Goal: Task Accomplishment & Management: Complete application form

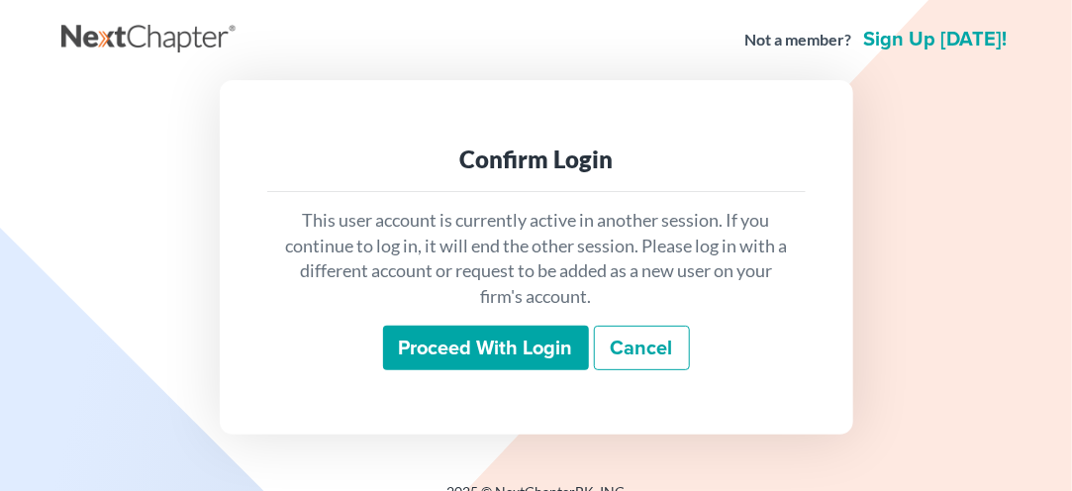
click at [484, 348] on input "Proceed with login" at bounding box center [486, 349] width 206 height 46
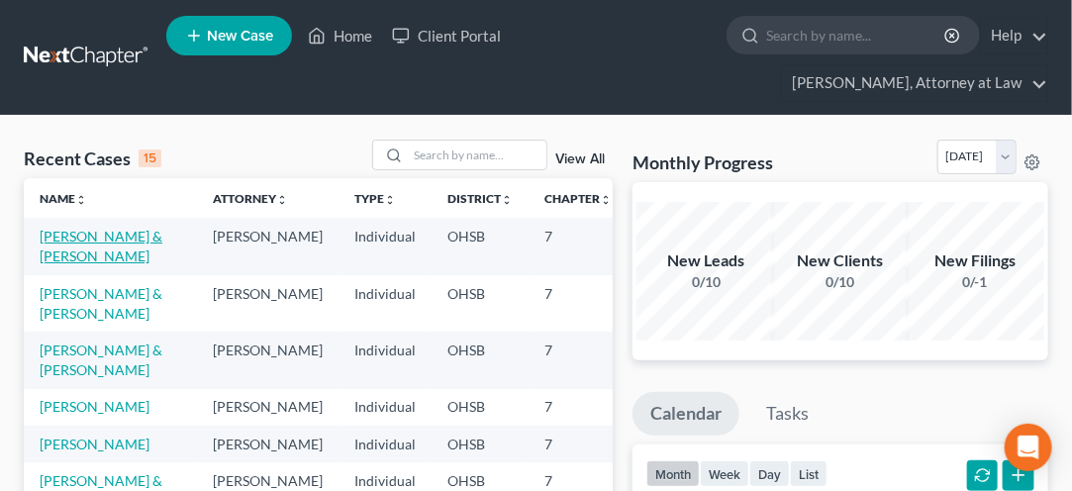
click at [60, 254] on link "[PERSON_NAME] & [PERSON_NAME]" at bounding box center [101, 246] width 123 height 37
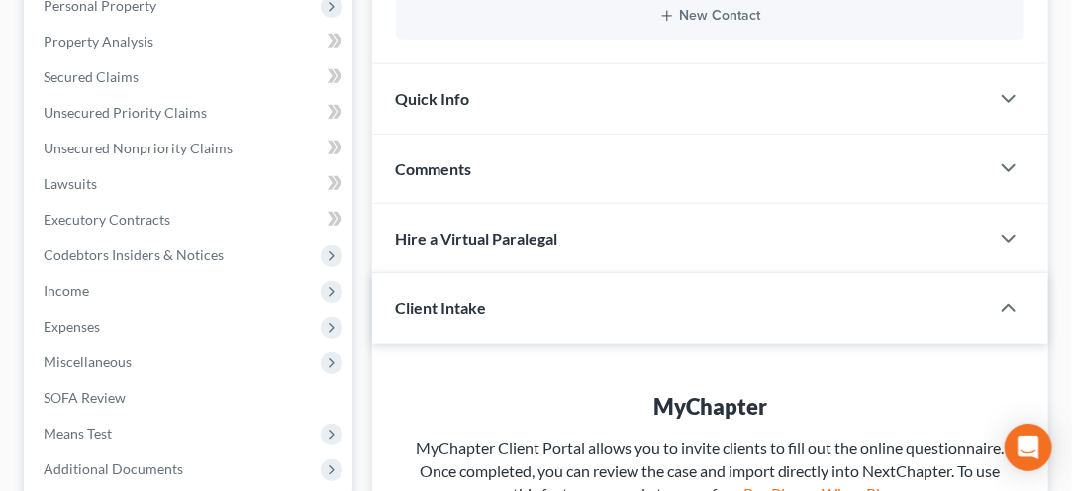
scroll to position [404, 0]
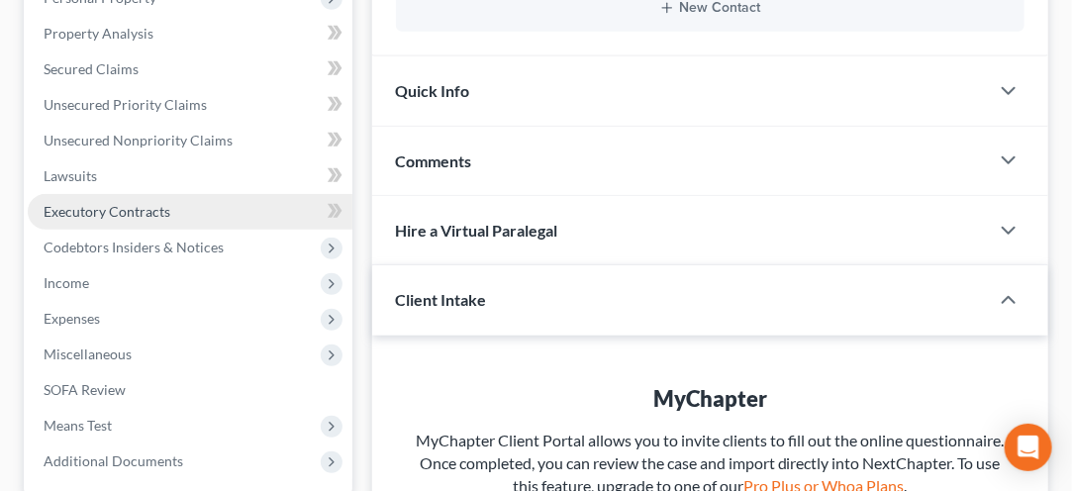
click at [85, 214] on span "Executory Contracts" at bounding box center [107, 211] width 127 height 17
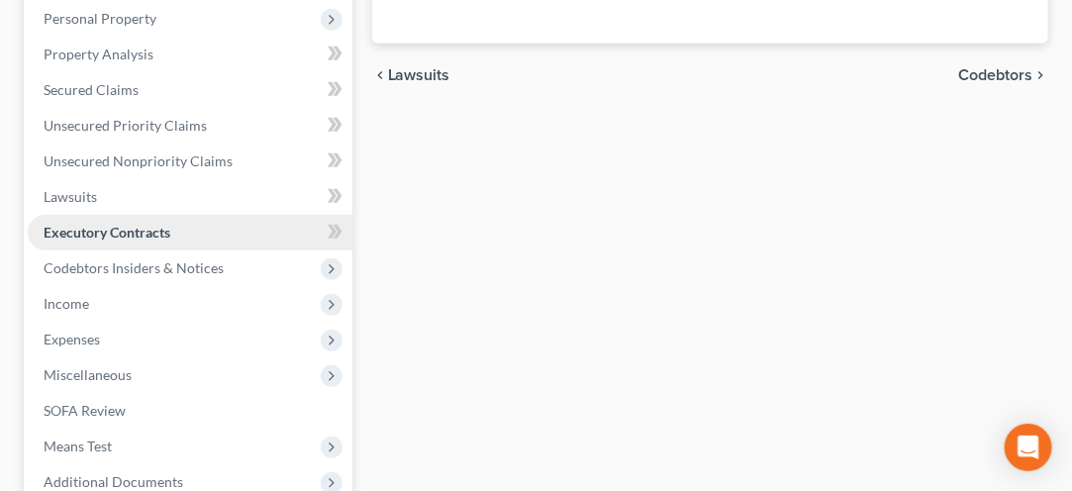
scroll to position [389, 0]
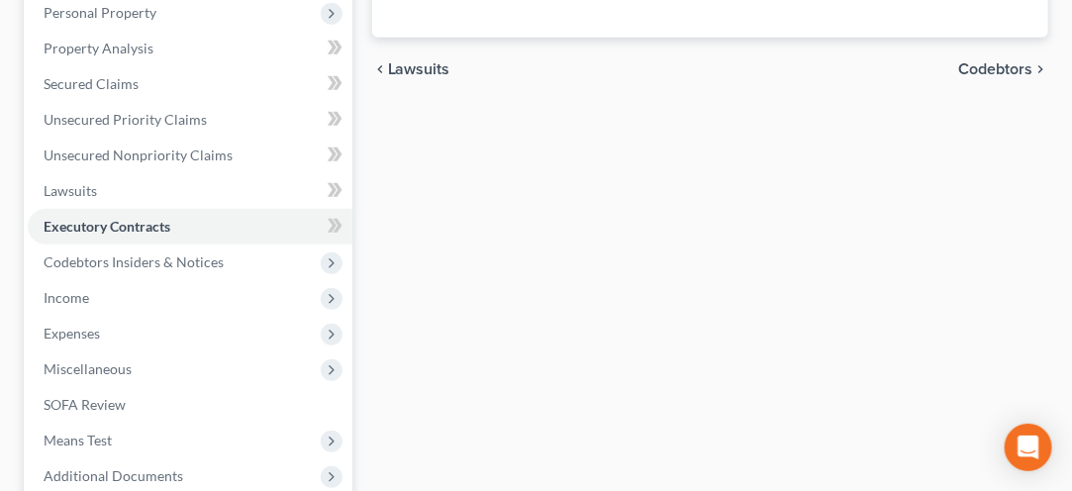
click at [0, 334] on div "[PERSON_NAME] & [PERSON_NAME] Upgraded Chapter Chapter 7 Status Lead District O…" at bounding box center [536, 195] width 1072 height 936
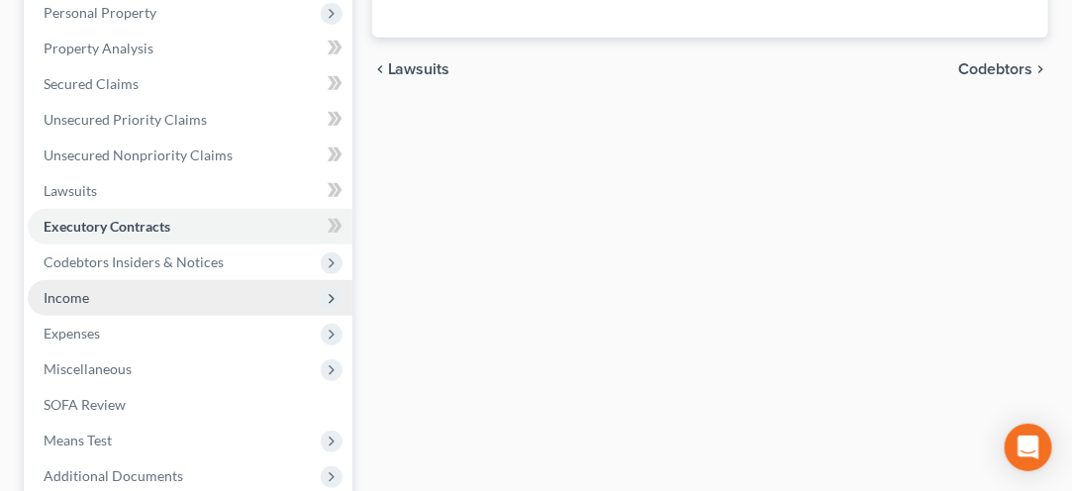
click at [64, 302] on span "Income" at bounding box center [67, 297] width 46 height 17
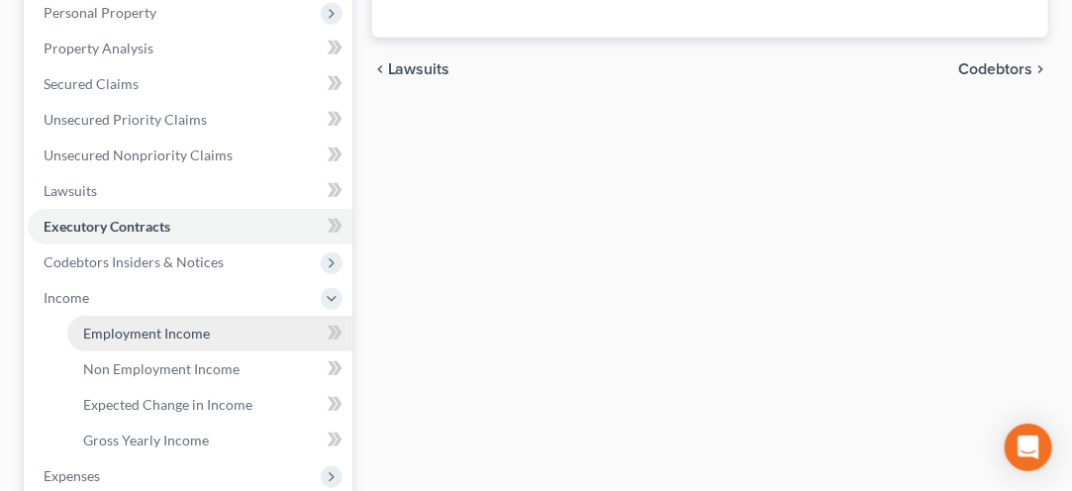
click at [132, 344] on link "Employment Income" at bounding box center [209, 334] width 285 height 36
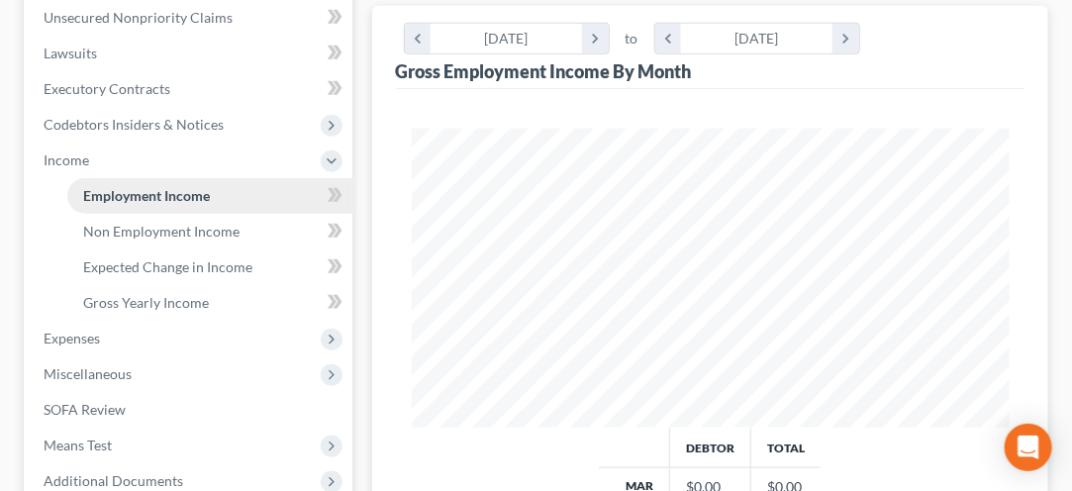
scroll to position [535, 0]
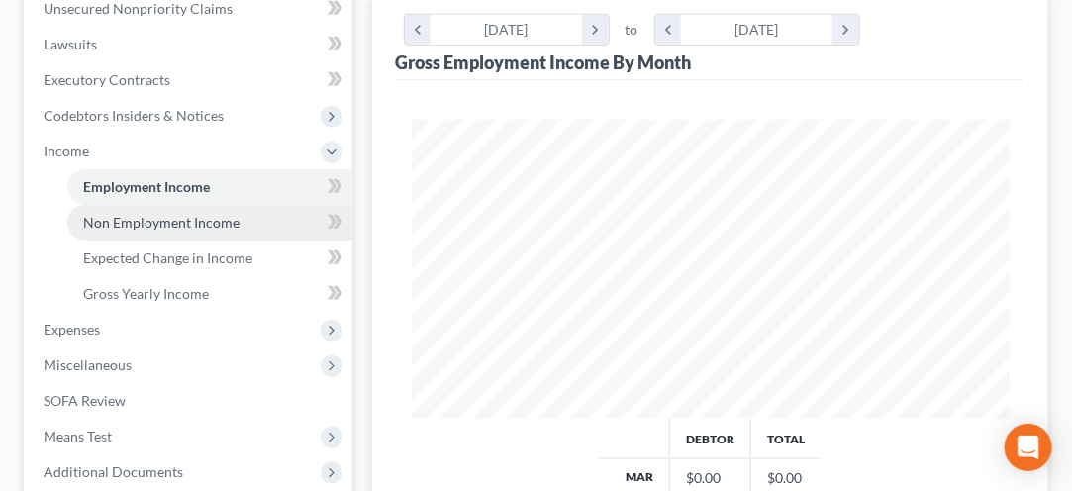
click at [129, 231] on link "Non Employment Income" at bounding box center [209, 223] width 285 height 36
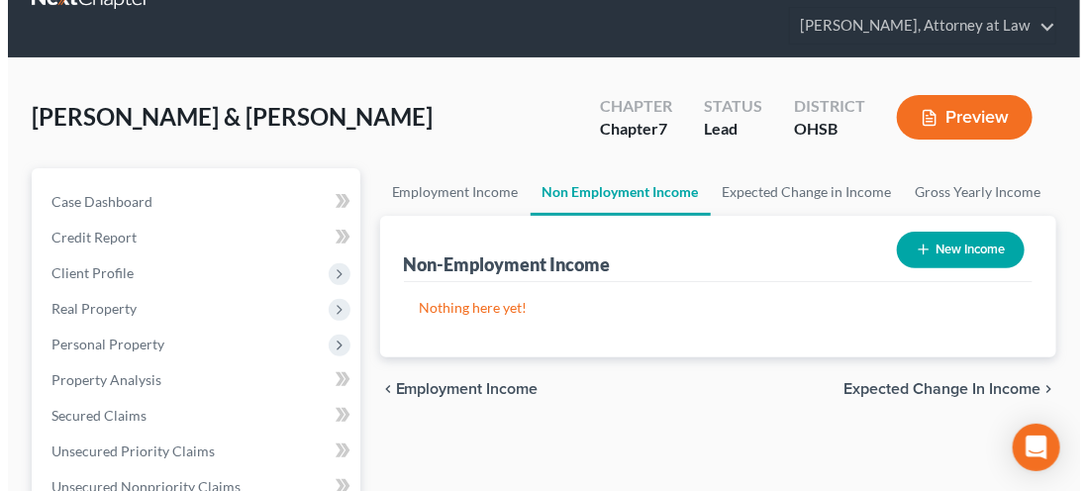
scroll to position [76, 0]
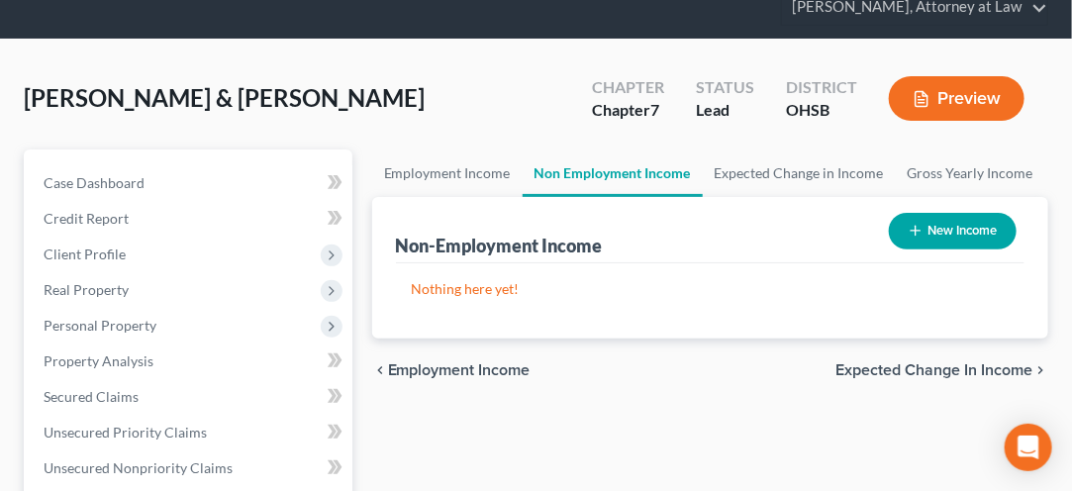
click at [950, 235] on button "New Income" at bounding box center [953, 231] width 128 height 37
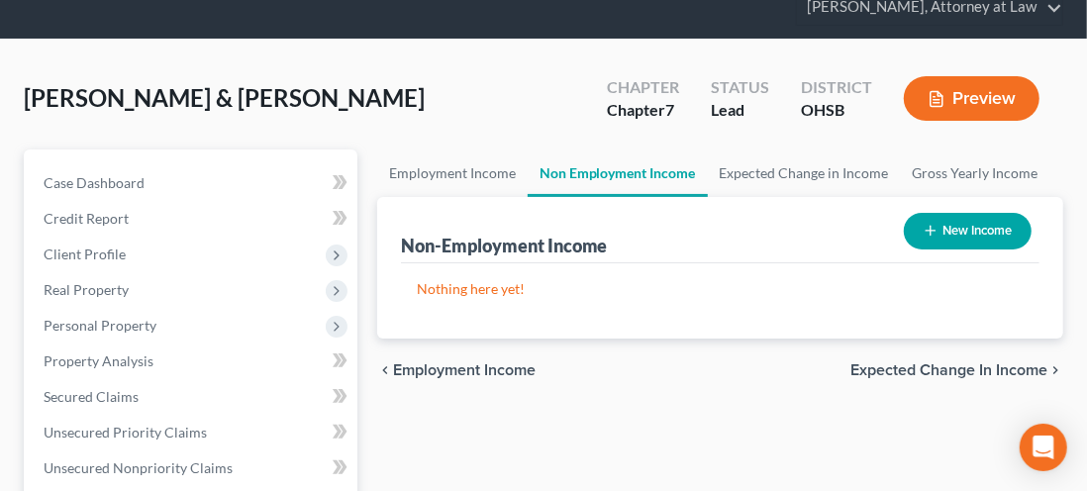
select select "0"
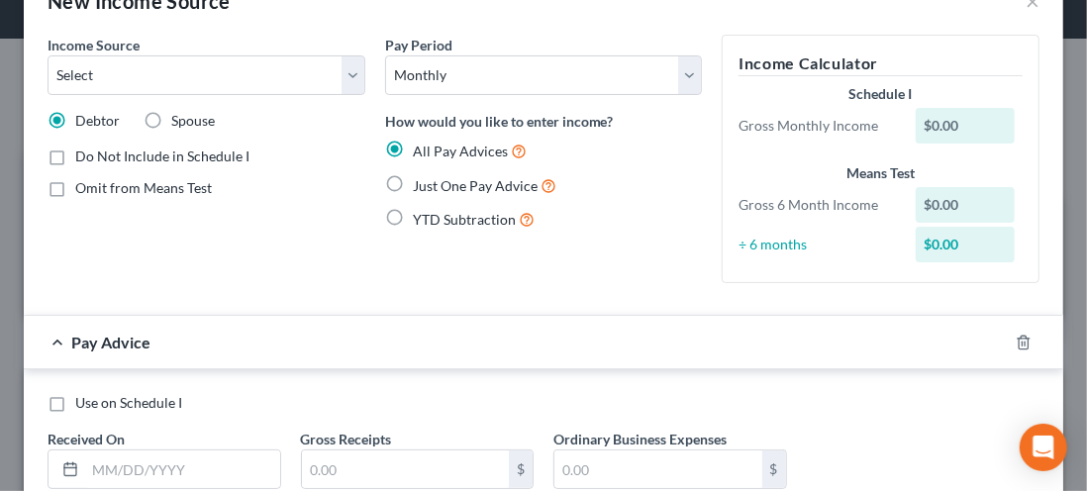
scroll to position [0, 0]
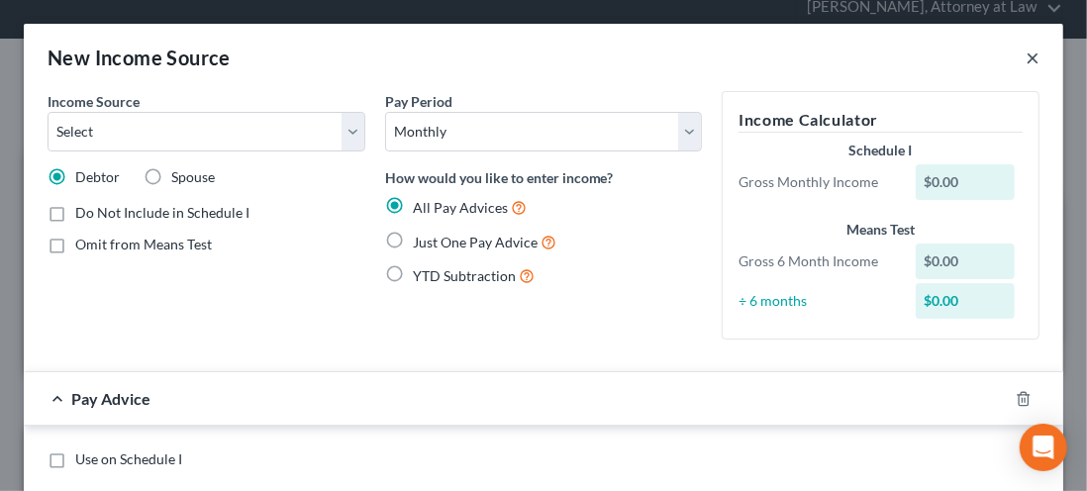
click at [1025, 56] on button "×" at bounding box center [1032, 58] width 14 height 24
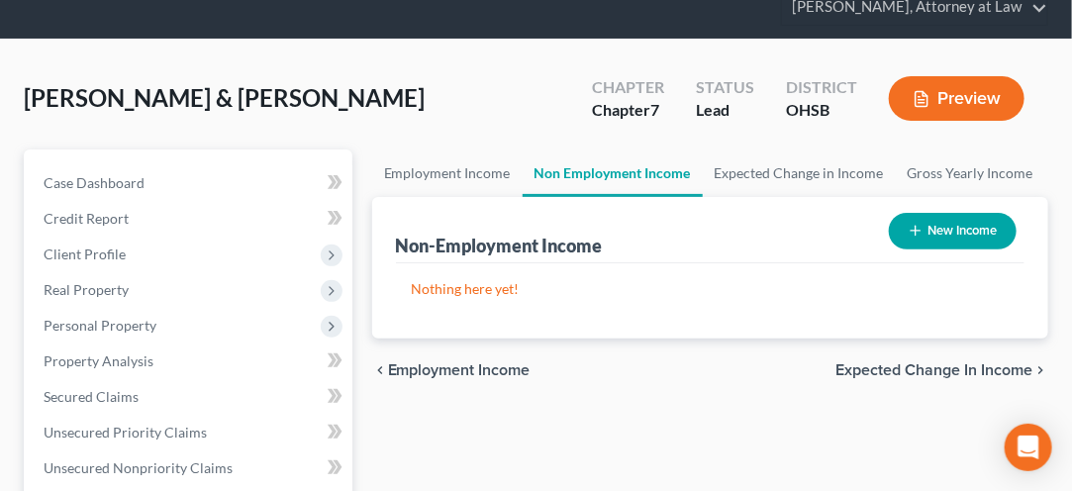
click at [943, 238] on button "New Income" at bounding box center [953, 231] width 128 height 37
select select "0"
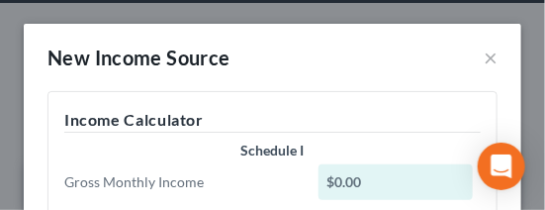
drag, startPoint x: 88, startPoint y: 141, endPoint x: 95, endPoint y: 170, distance: 30.5
click at [91, 162] on div "Schedule I Gross Monthly Income $0.00" at bounding box center [272, 172] width 436 height 63
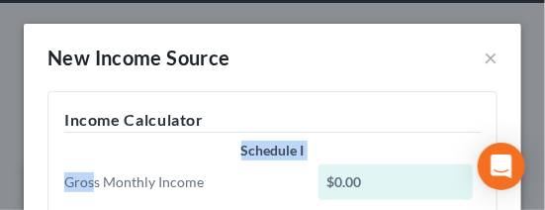
click at [374, 65] on div "New Income Source ×" at bounding box center [273, 57] width 498 height 67
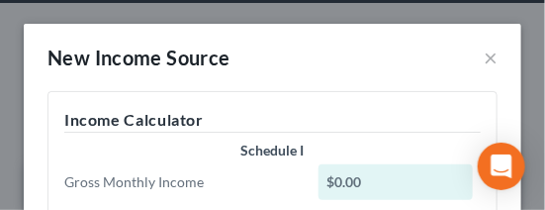
click at [342, 63] on div "New Income Source ×" at bounding box center [273, 57] width 498 height 67
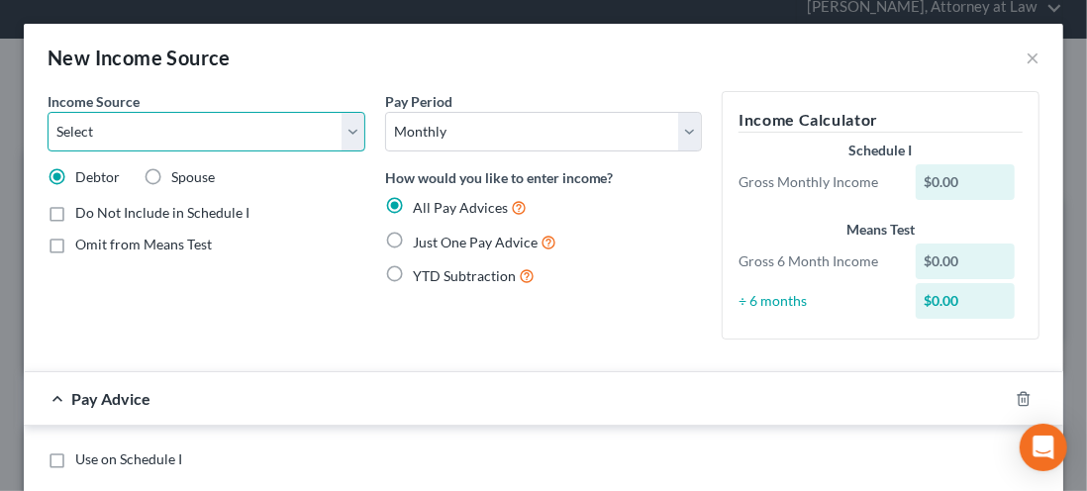
click at [346, 131] on select "Select Unemployment Disability (from employer) Pension Retirement Social Securi…" at bounding box center [207, 132] width 318 height 40
select select "7"
click at [48, 112] on select "Select Unemployment Disability (from employer) Pension Retirement Social Securi…" at bounding box center [207, 132] width 318 height 40
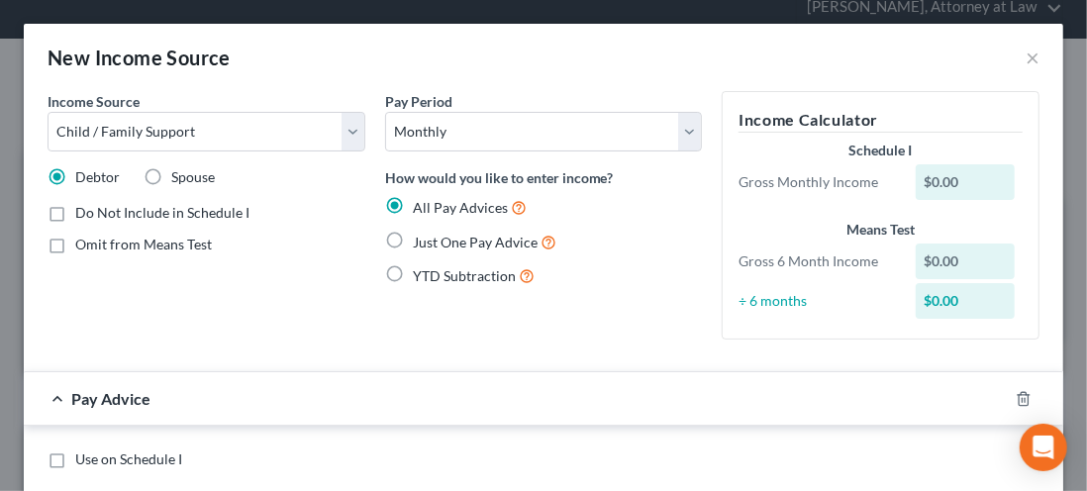
click at [171, 173] on label "Spouse" at bounding box center [193, 177] width 44 height 20
click at [179, 173] on input "Spouse" at bounding box center [185, 173] width 13 height 13
radio input "true"
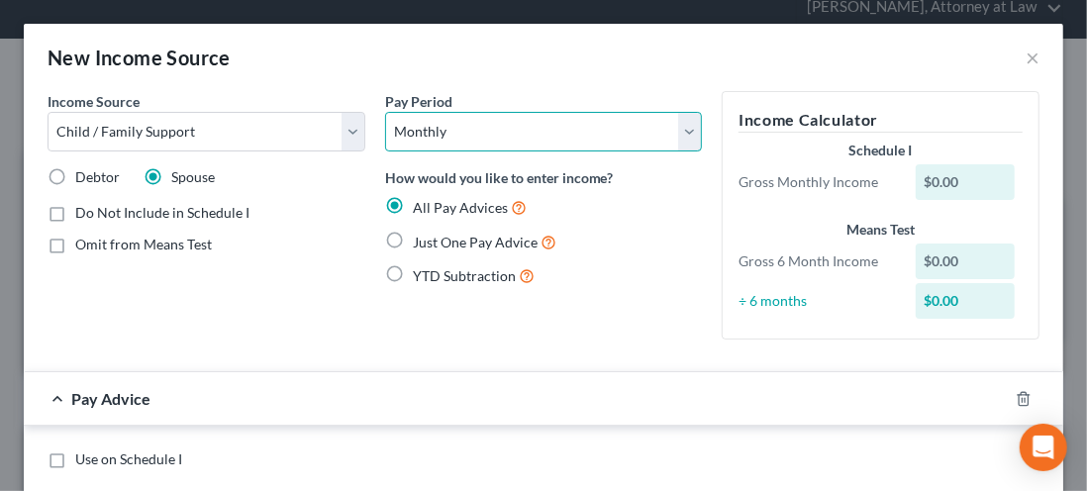
click at [467, 138] on select "Select Monthly Twice Monthly Every Other Week Weekly" at bounding box center [544, 132] width 318 height 40
click at [488, 138] on select "Select Monthly Twice Monthly Every Other Week Weekly" at bounding box center [544, 132] width 318 height 40
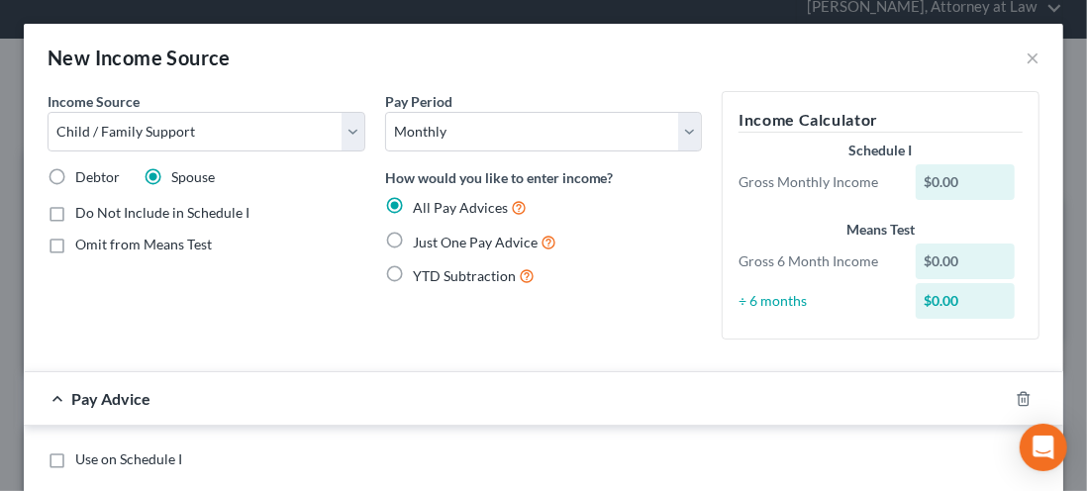
click at [413, 241] on label "Just One Pay Advice" at bounding box center [484, 242] width 143 height 23
click at [421, 241] on input "Just One Pay Advice" at bounding box center [427, 237] width 13 height 13
radio input "true"
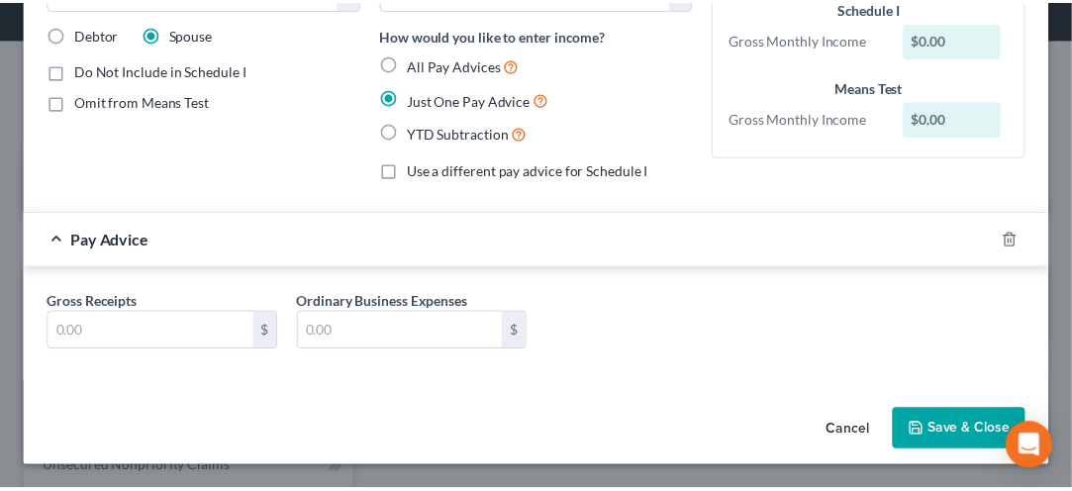
scroll to position [140, 0]
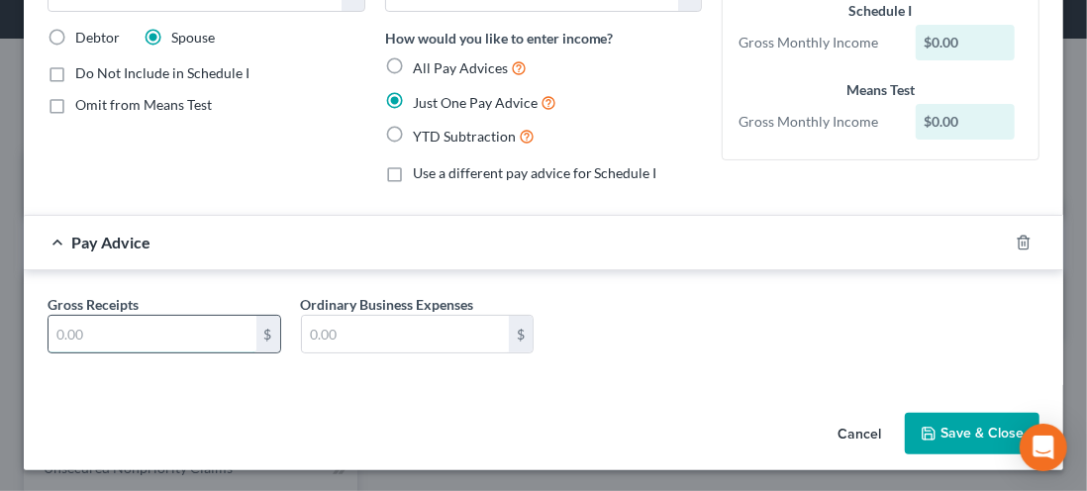
click at [123, 338] on input "text" at bounding box center [152, 335] width 208 height 38
type input "398.58"
click at [966, 441] on button "Save & Close" at bounding box center [971, 434] width 135 height 42
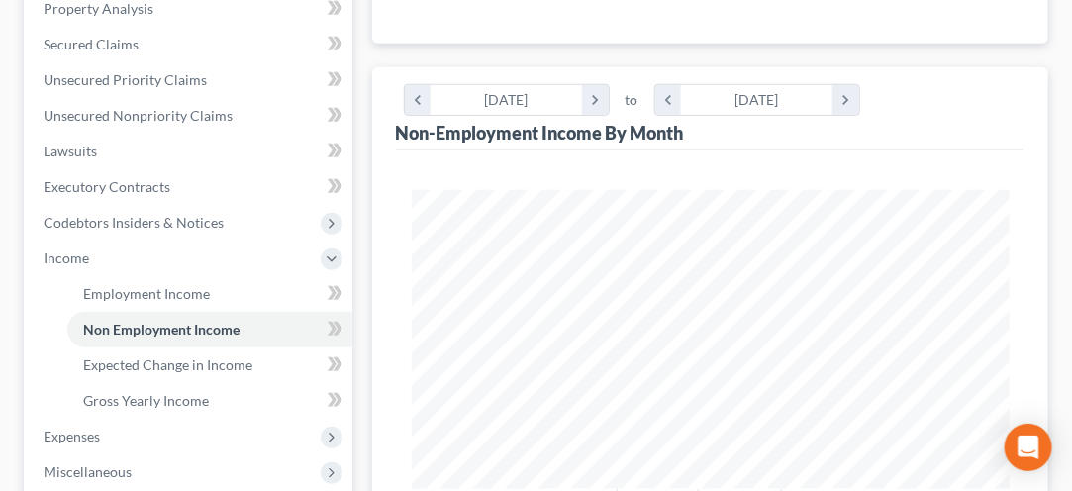
scroll to position [436, 0]
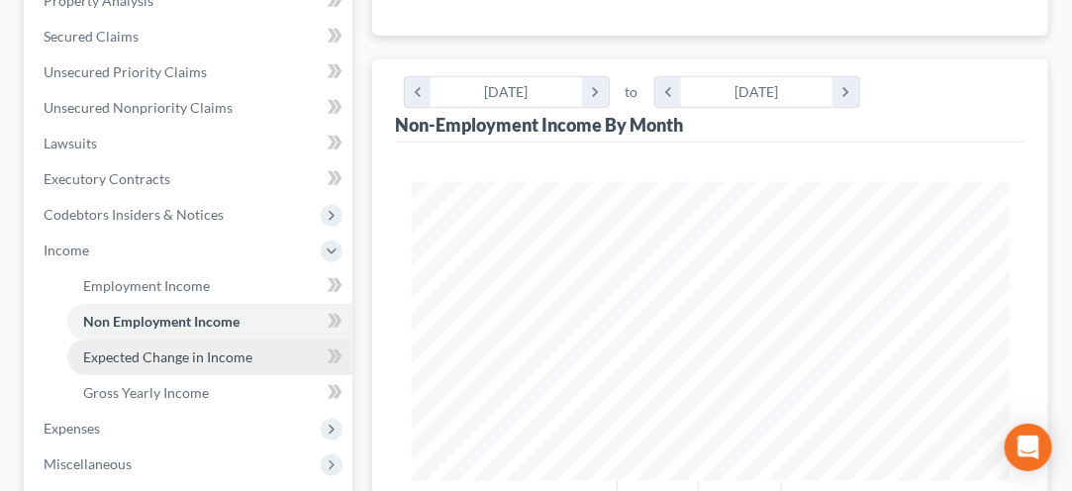
click at [121, 356] on span "Expected Change in Income" at bounding box center [167, 356] width 169 height 17
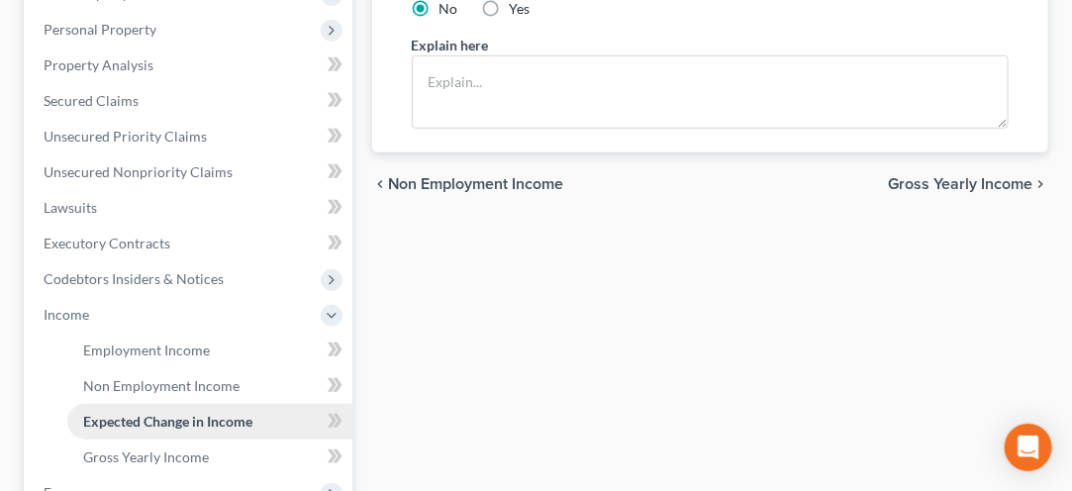
scroll to position [374, 0]
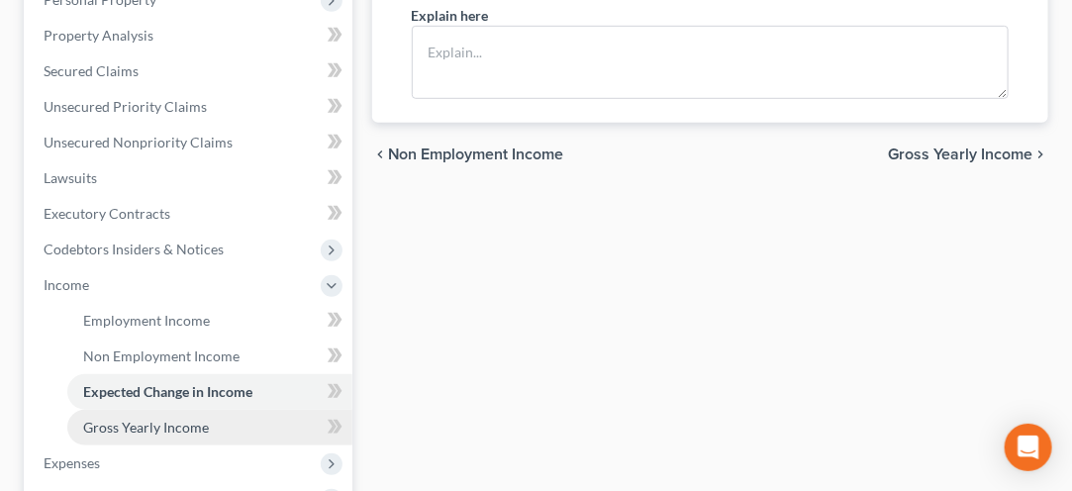
click at [115, 428] on span "Gross Yearly Income" at bounding box center [146, 427] width 126 height 17
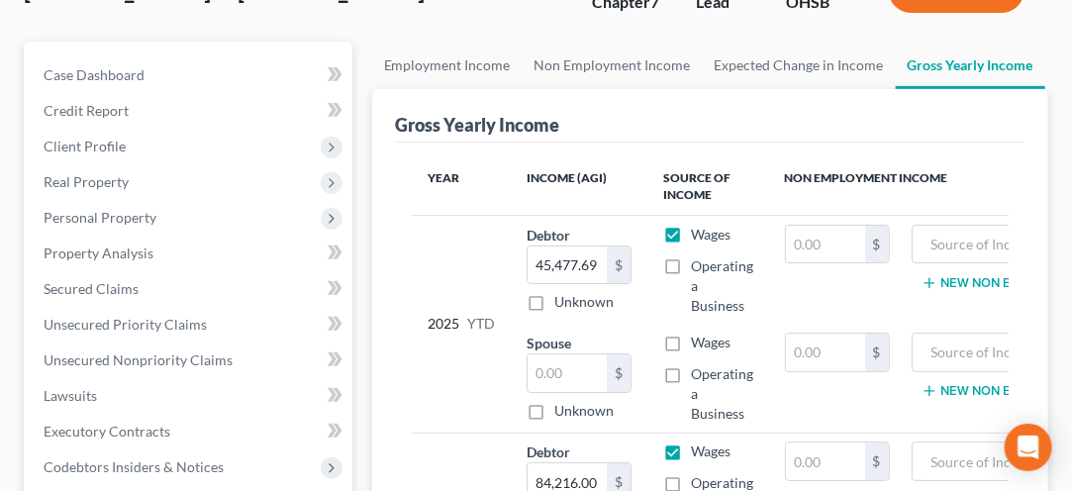
scroll to position [181, 0]
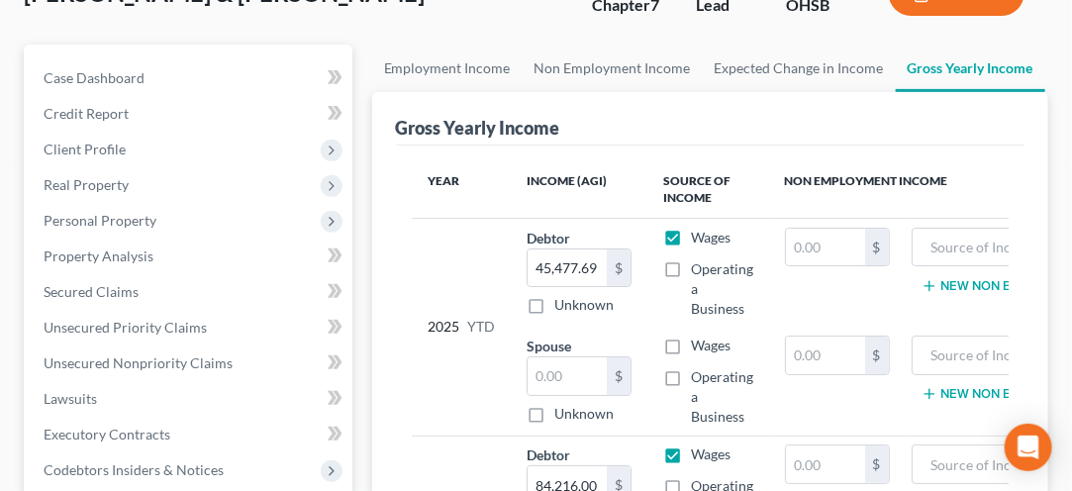
click at [691, 228] on label "Wages" at bounding box center [711, 238] width 40 height 20
click at [699, 228] on input "Wages" at bounding box center [705, 234] width 13 height 13
checkbox input "false"
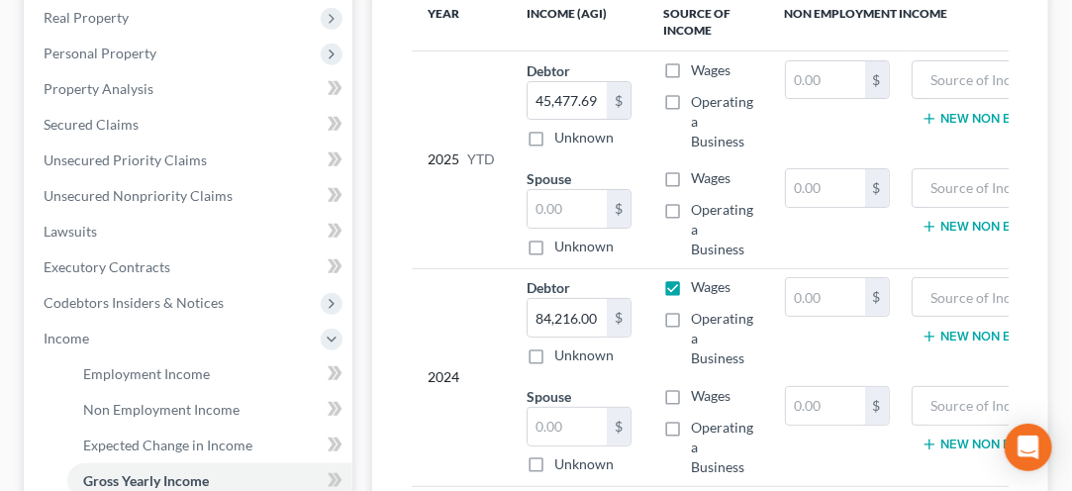
scroll to position [349, 0]
click at [691, 308] on label "Operating a Business" at bounding box center [722, 337] width 62 height 59
click at [699, 308] on input "Operating a Business" at bounding box center [705, 314] width 13 height 13
checkbox input "true"
click at [691, 287] on label "Wages" at bounding box center [711, 286] width 40 height 20
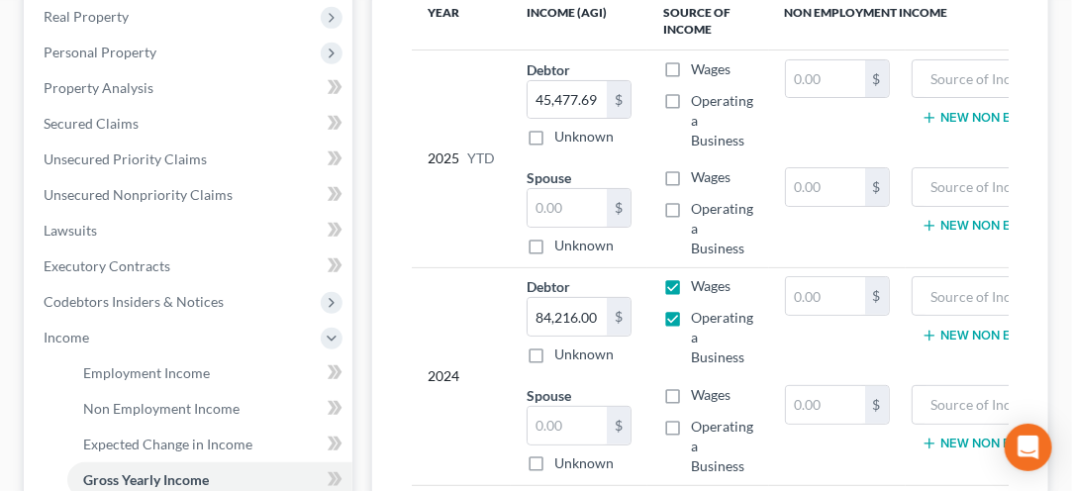
click at [699, 287] on input "Wages" at bounding box center [705, 282] width 13 height 13
checkbox input "false"
click at [691, 327] on label "Operating a Business" at bounding box center [722, 337] width 62 height 59
click at [699, 321] on input "Operating a Business" at bounding box center [705, 314] width 13 height 13
checkbox input "false"
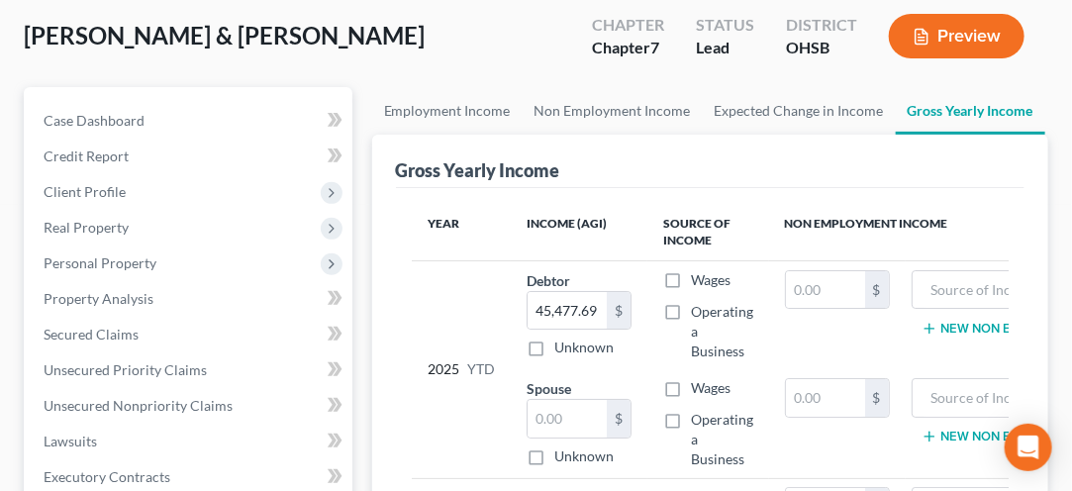
scroll to position [136, 0]
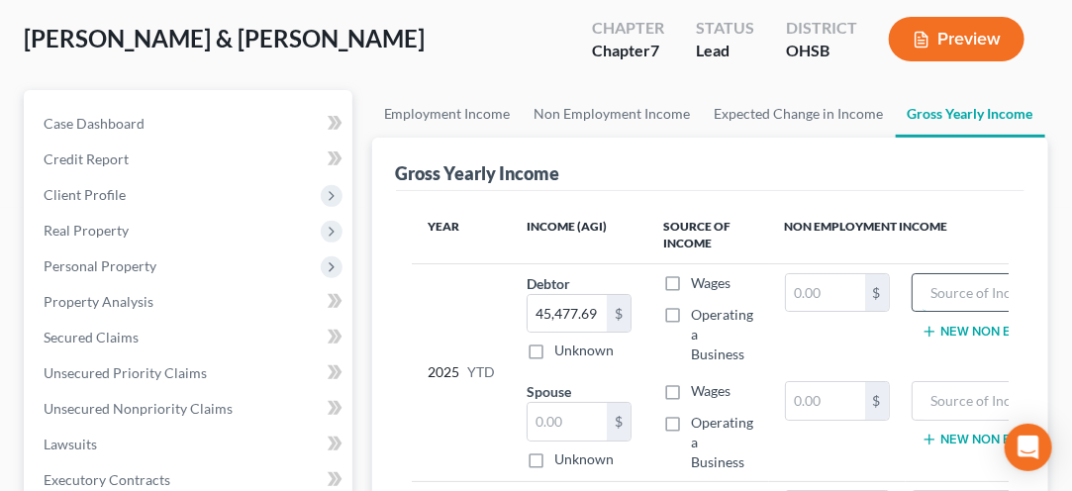
click at [960, 294] on input "text" at bounding box center [1011, 293] width 179 height 38
type input "c"
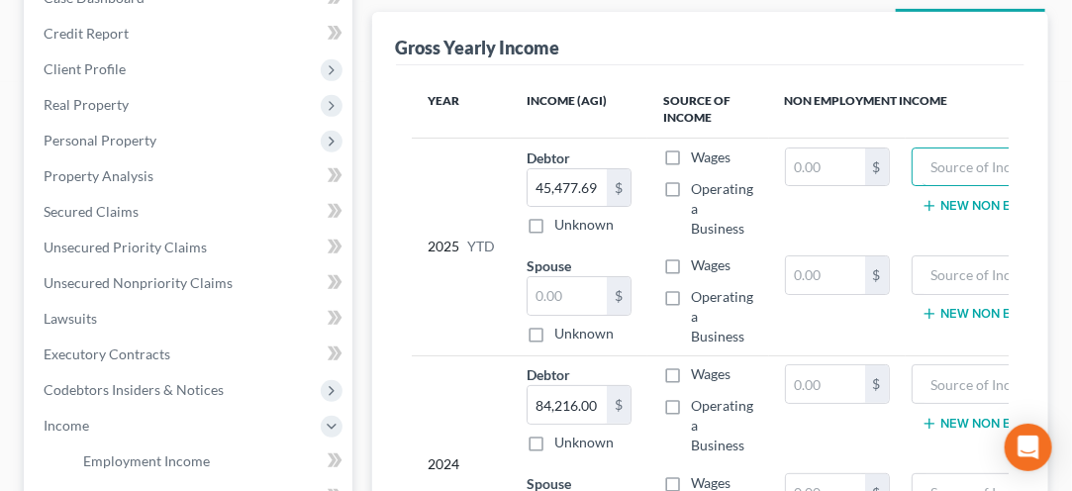
scroll to position [270, 0]
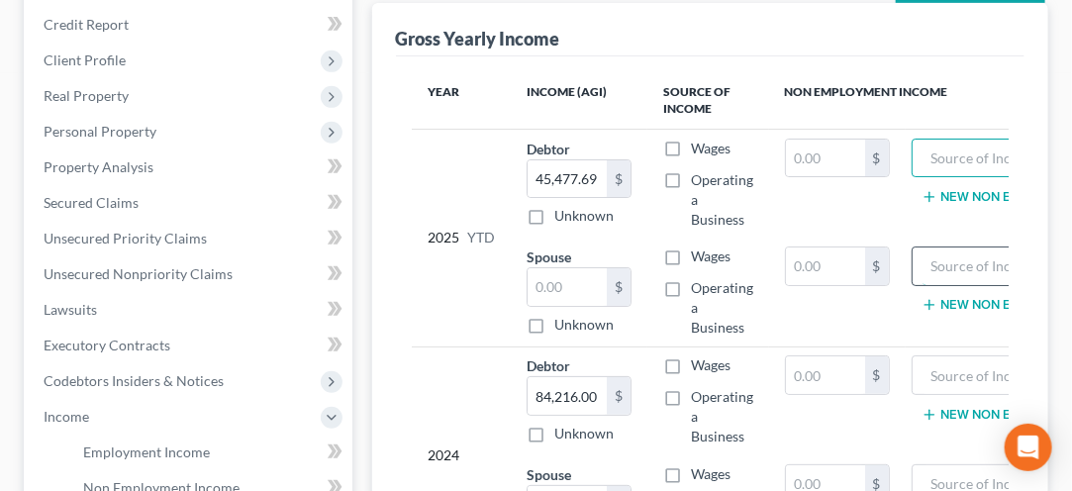
click at [942, 271] on input "text" at bounding box center [1011, 266] width 179 height 38
type input "child support"
click at [811, 258] on input "text" at bounding box center [825, 266] width 79 height 38
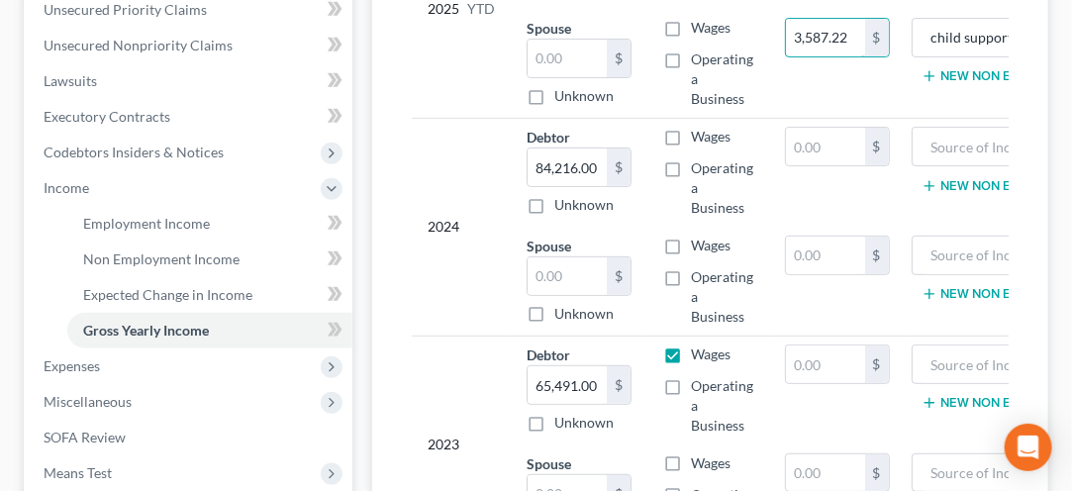
scroll to position [483, 0]
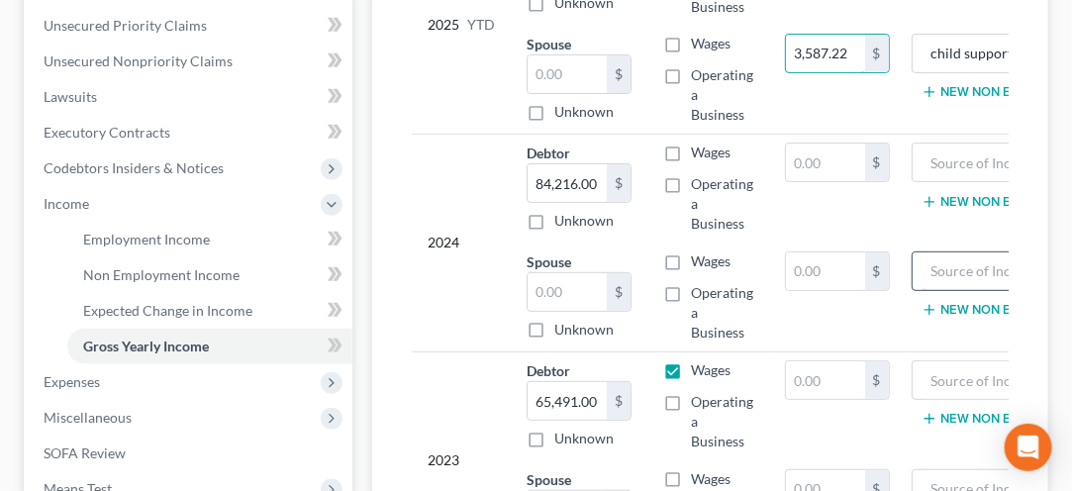
type input "3,587.22"
click at [952, 266] on input "text" at bounding box center [1011, 271] width 179 height 38
type input "child support"
click at [803, 275] on input "text" at bounding box center [825, 271] width 79 height 38
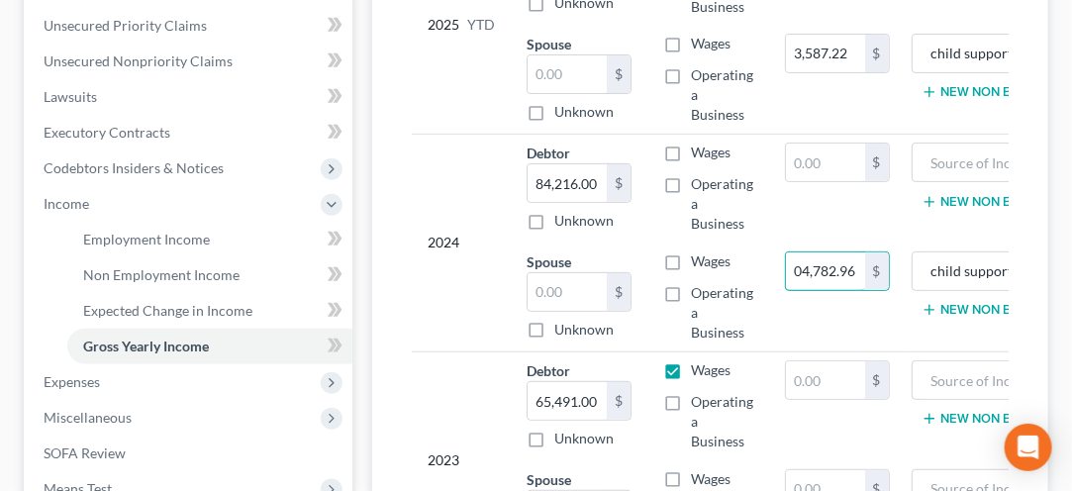
click at [809, 270] on input "04,782.96" at bounding box center [825, 271] width 79 height 38
click at [793, 267] on input "0" at bounding box center [825, 271] width 79 height 38
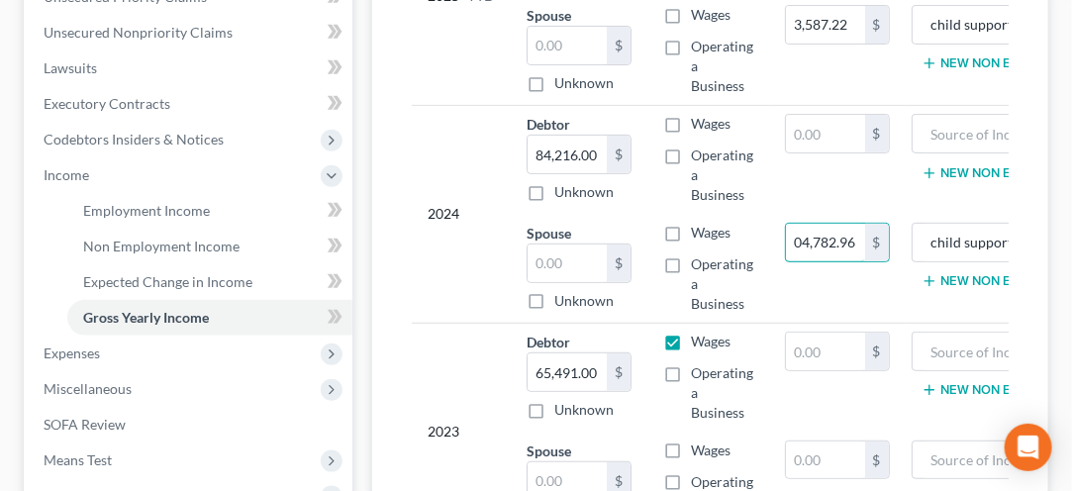
scroll to position [513, 0]
click at [799, 242] on input "04,782.96" at bounding box center [825, 242] width 79 height 38
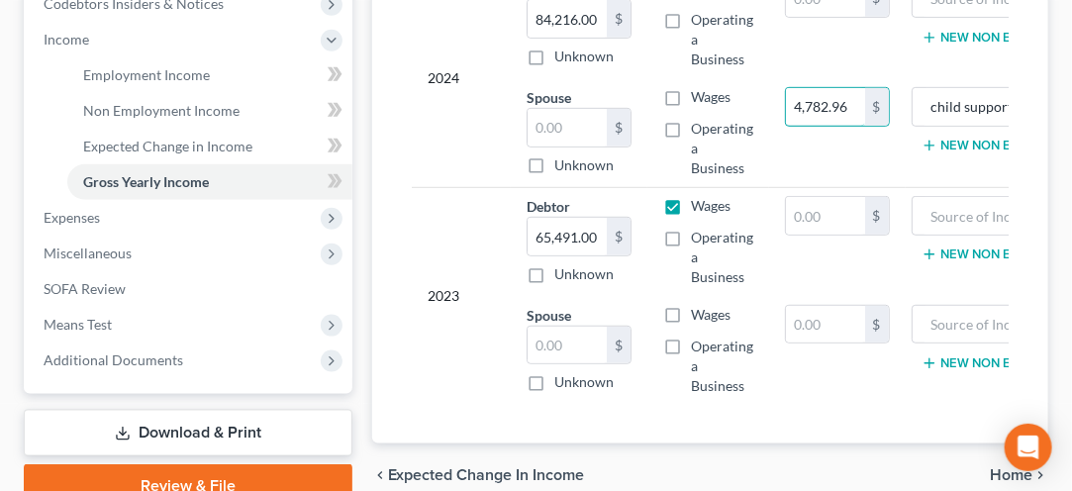
scroll to position [658, 0]
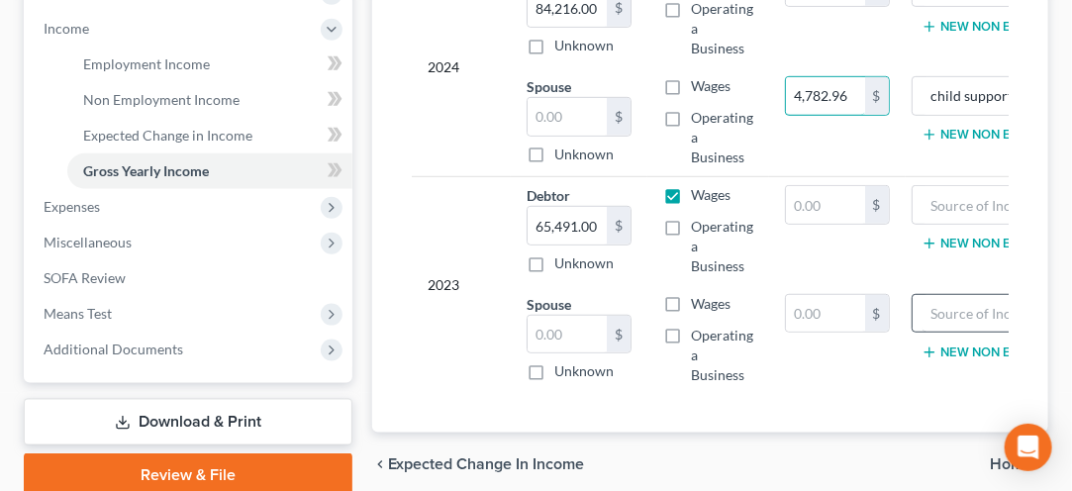
type input "4,782.96"
click at [946, 319] on input "text" at bounding box center [1011, 314] width 179 height 38
type input "child support"
click at [798, 311] on input "text" at bounding box center [825, 314] width 79 height 38
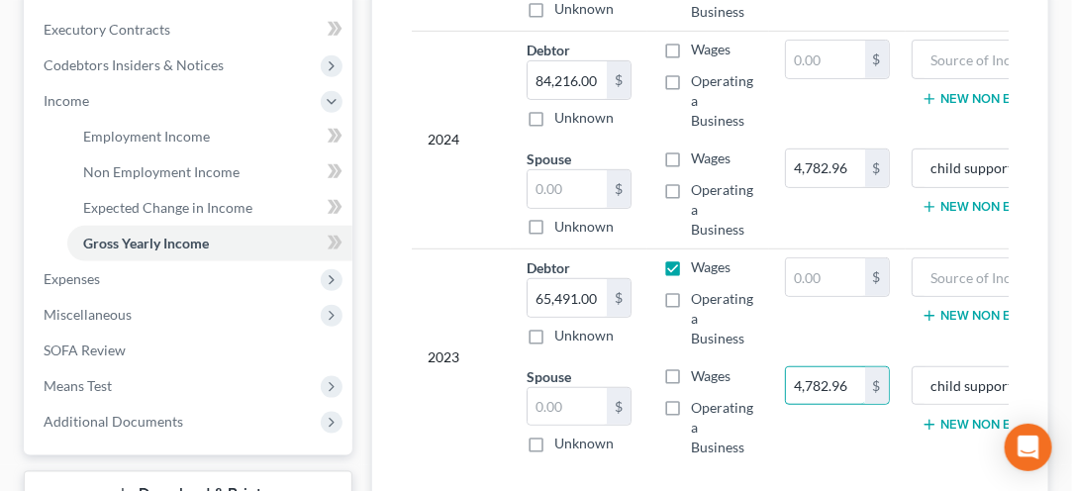
scroll to position [588, 0]
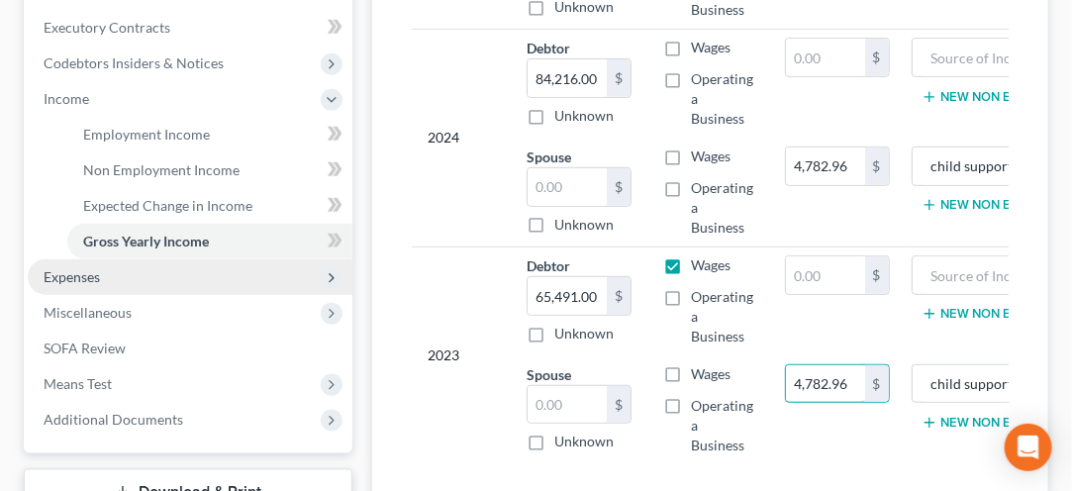
type input "4,782.96"
click at [65, 290] on span "Expenses" at bounding box center [190, 277] width 325 height 36
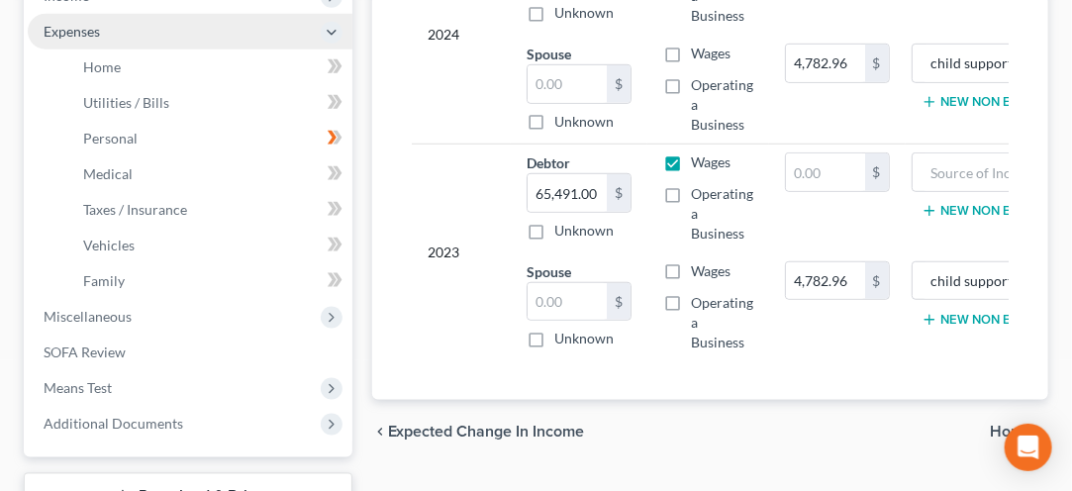
scroll to position [694, 0]
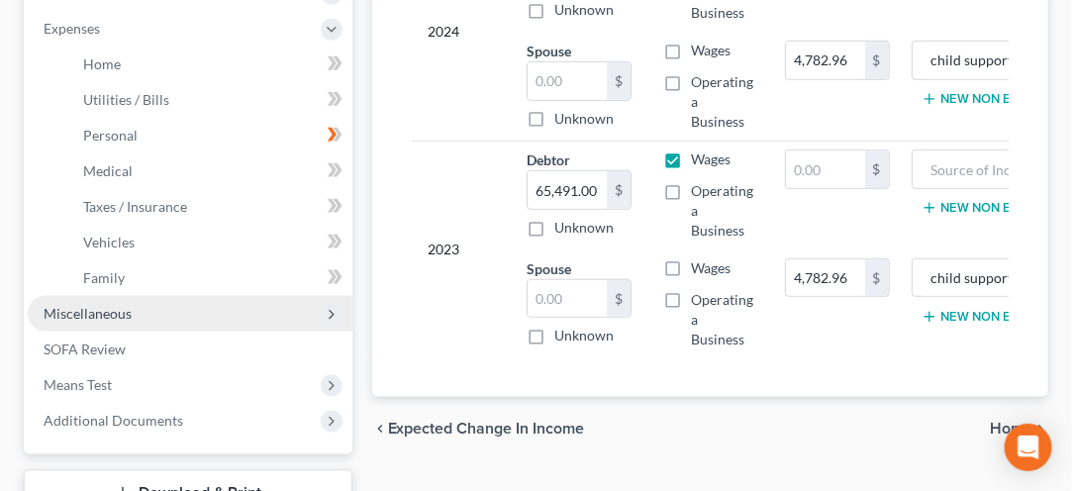
click at [73, 317] on span "Miscellaneous" at bounding box center [88, 313] width 88 height 17
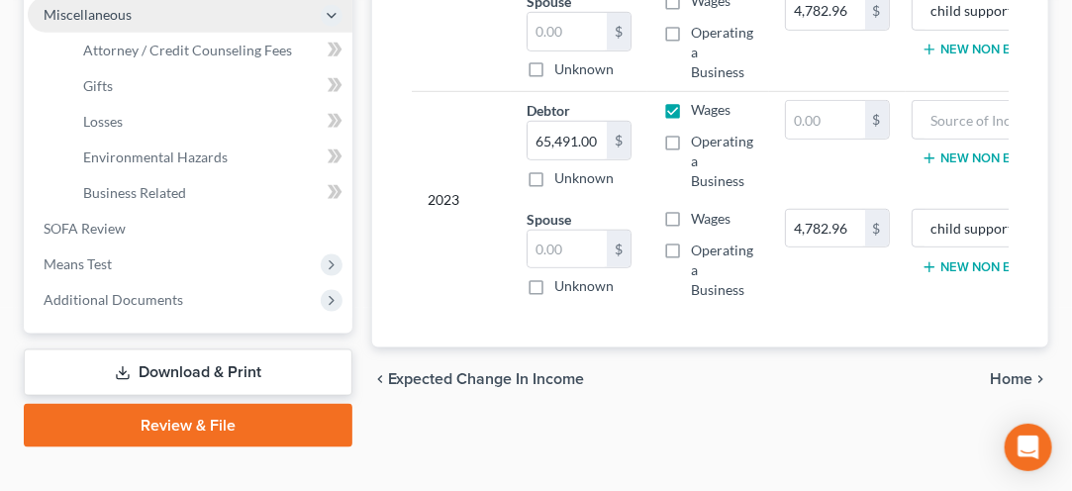
scroll to position [772, 0]
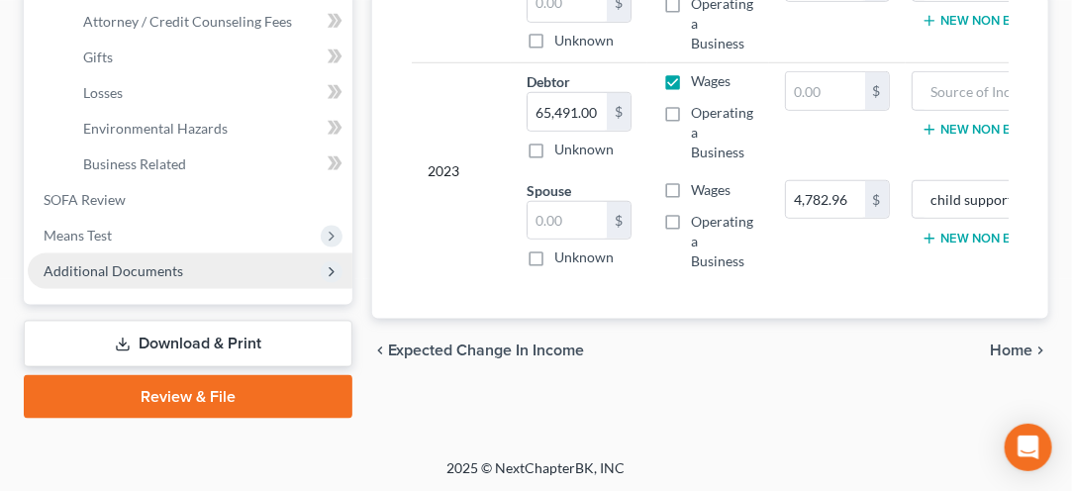
click at [73, 263] on span "Additional Documents" at bounding box center [114, 270] width 140 height 17
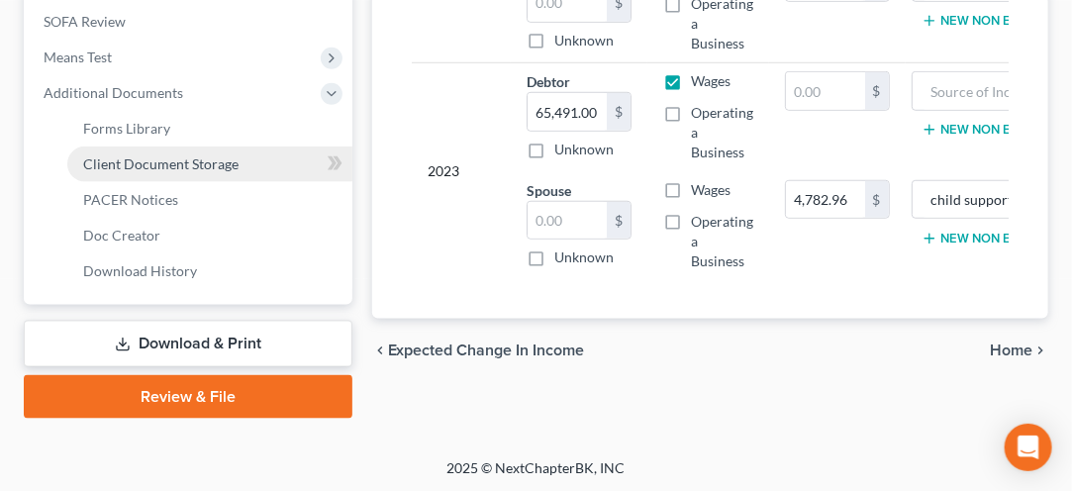
click at [143, 168] on span "Client Document Storage" at bounding box center [160, 163] width 155 height 17
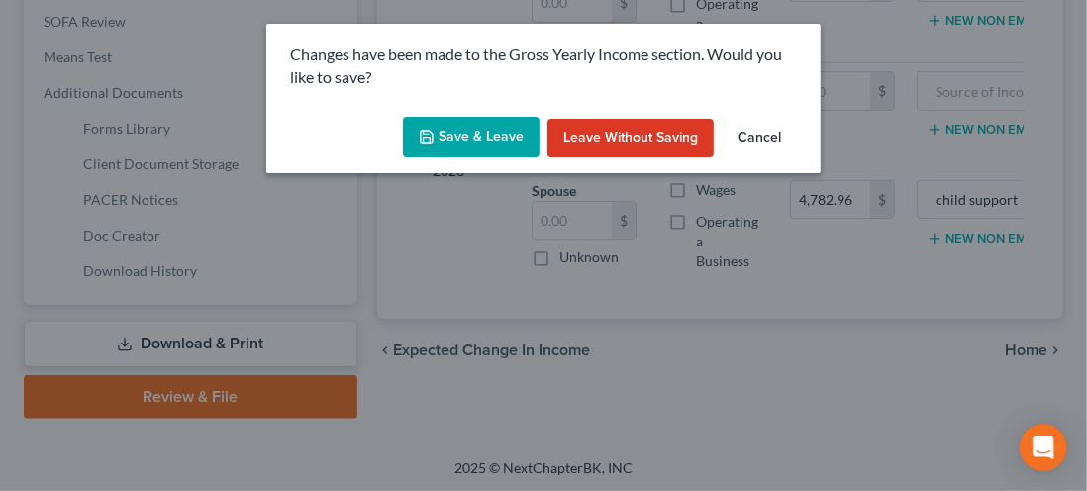
click at [469, 147] on button "Save & Leave" at bounding box center [471, 138] width 137 height 42
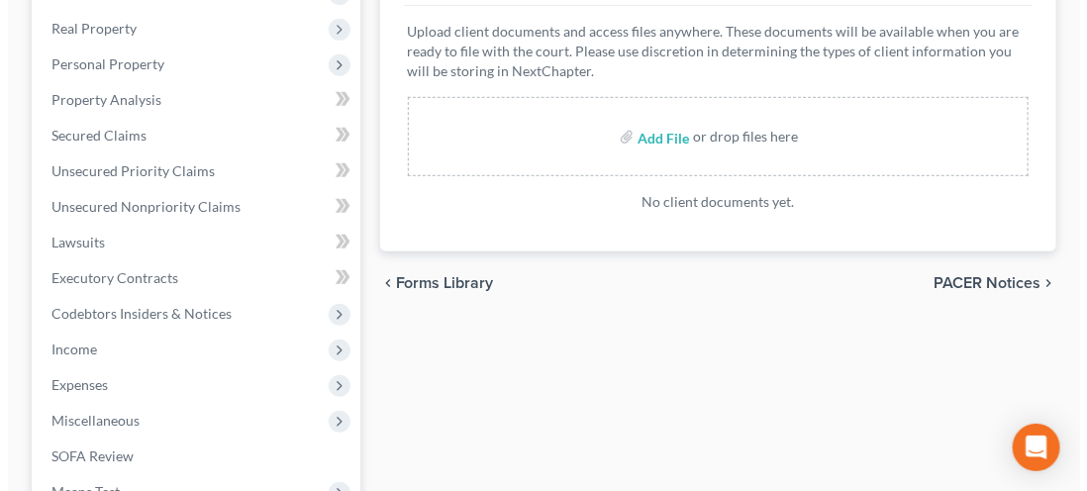
scroll to position [368, 0]
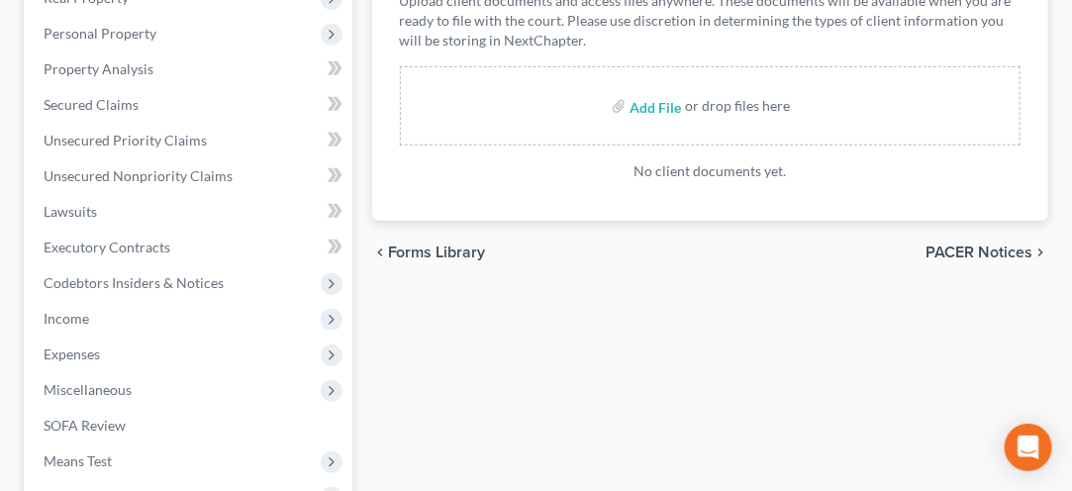
click at [428, 249] on span "Forms Library" at bounding box center [437, 252] width 98 height 16
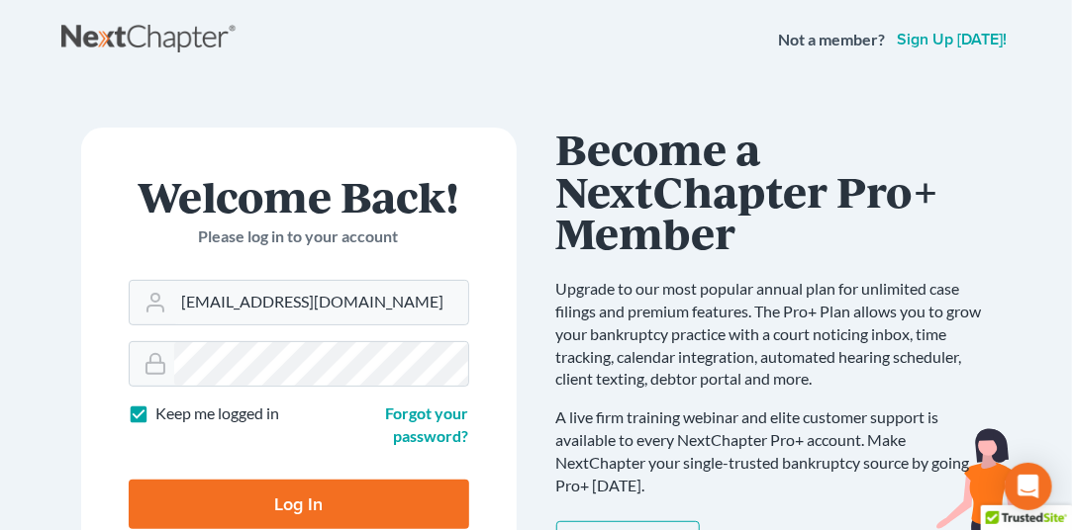
click at [281, 516] on input "Log In" at bounding box center [299, 504] width 340 height 49
type input "Thinking..."
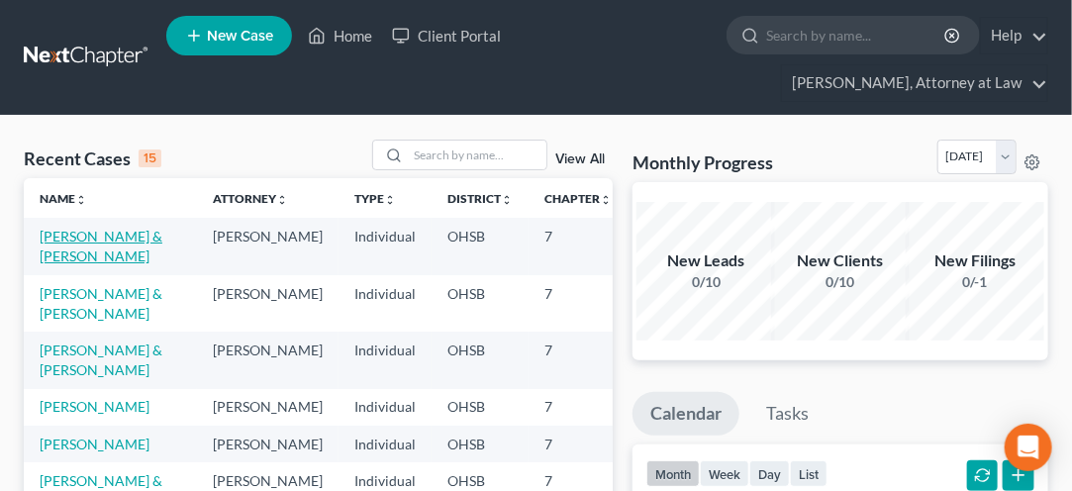
click at [53, 259] on link "[PERSON_NAME] & [PERSON_NAME]" at bounding box center [101, 246] width 123 height 37
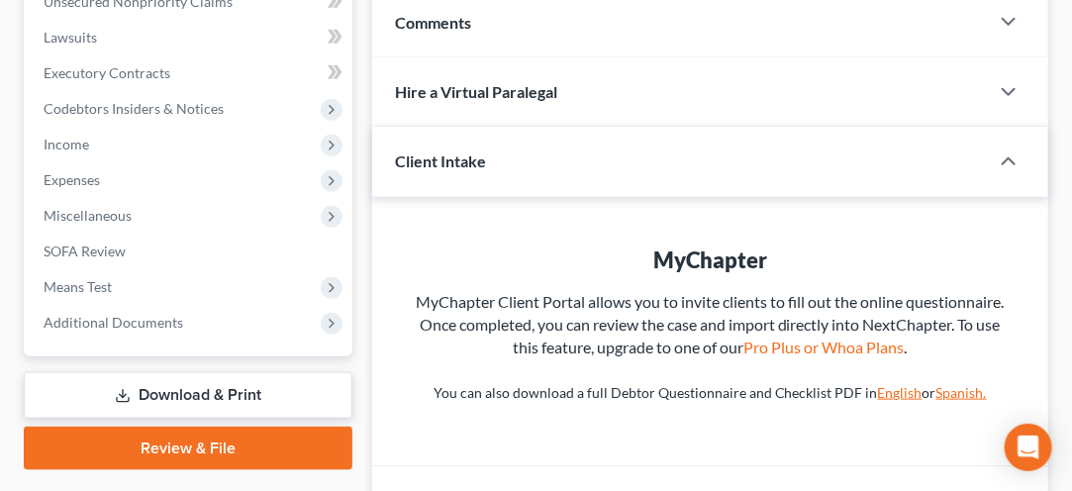
scroll to position [543, 0]
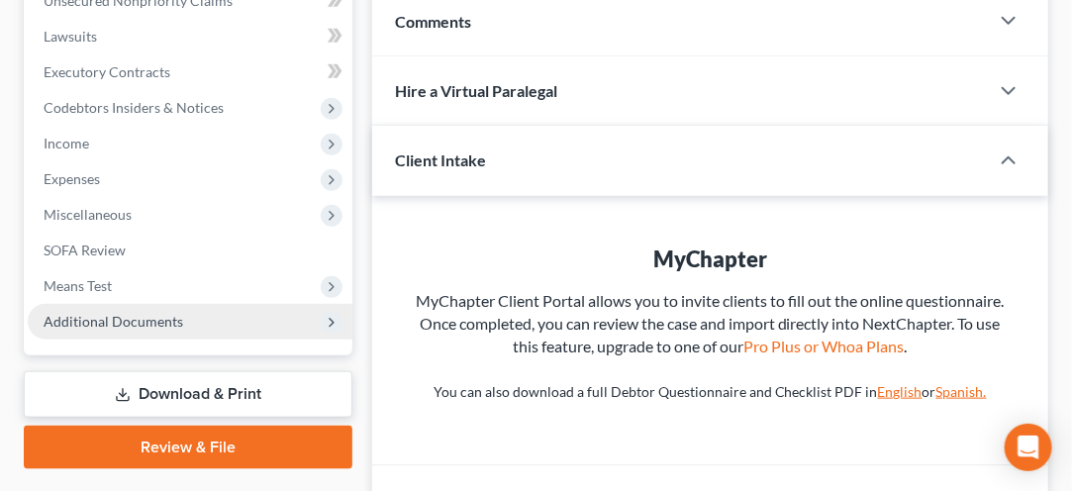
click at [79, 332] on span "Additional Documents" at bounding box center [190, 322] width 325 height 36
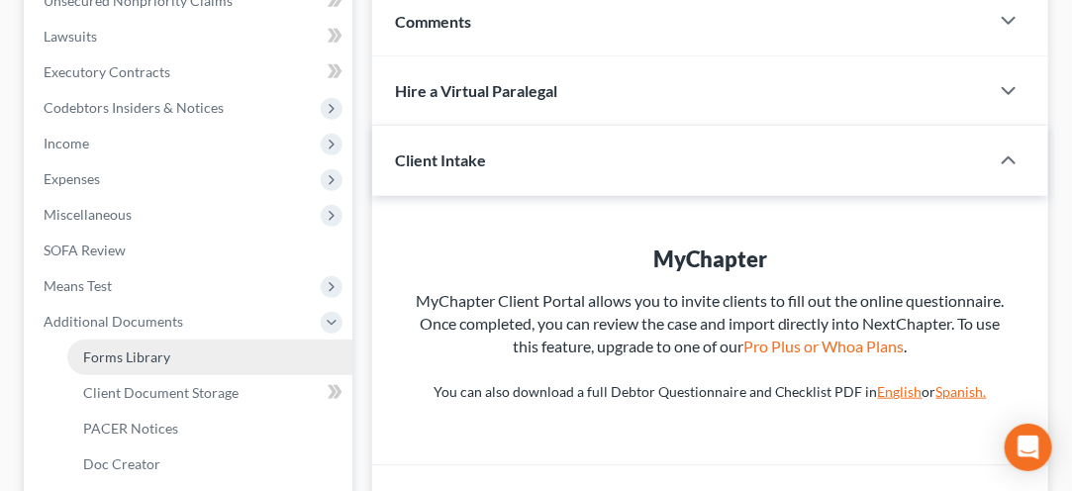
click at [100, 356] on span "Forms Library" at bounding box center [126, 356] width 87 height 17
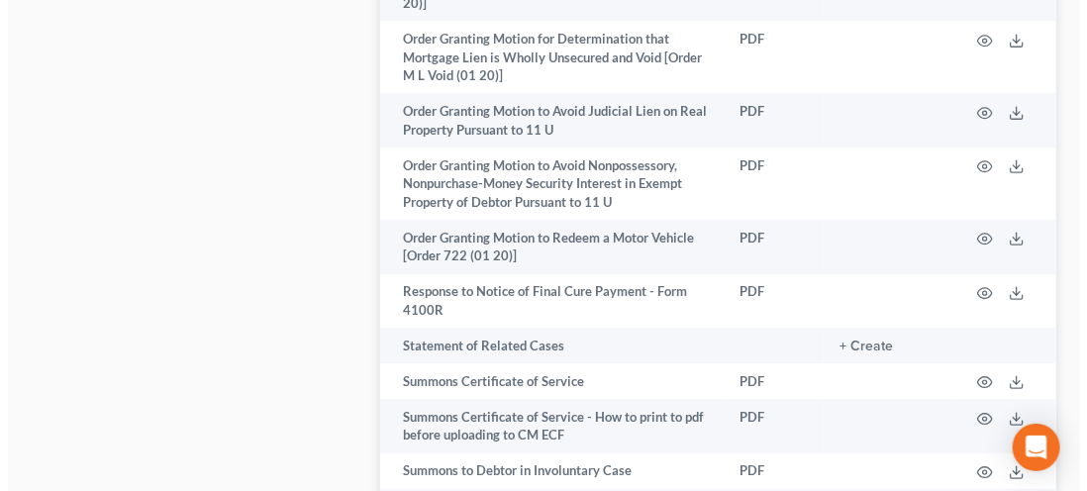
scroll to position [1826, 0]
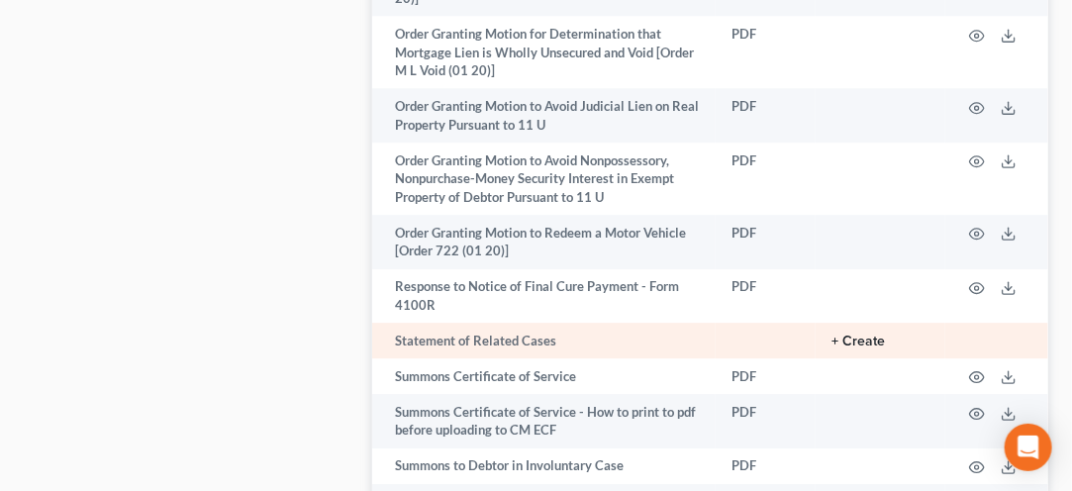
click at [867, 334] on button "+ Create" at bounding box center [857, 341] width 53 height 14
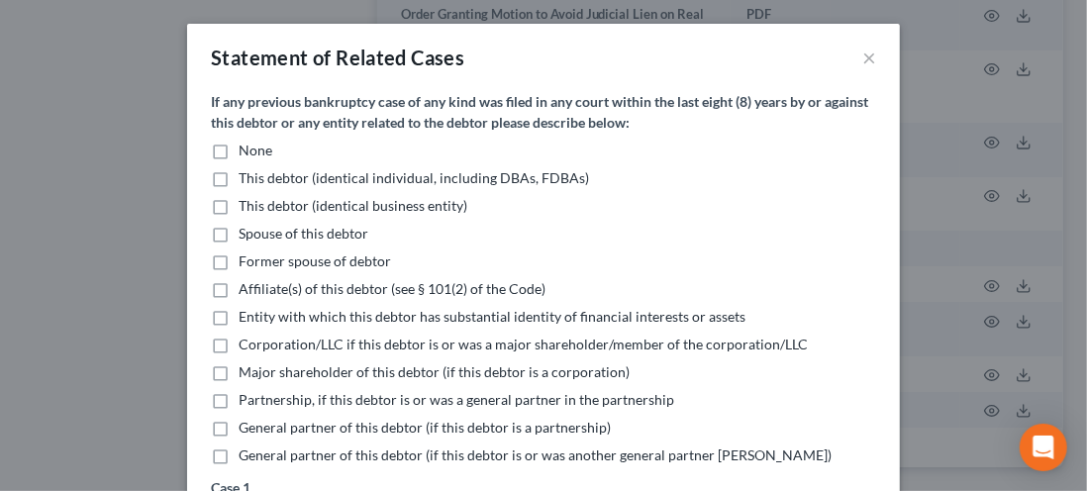
click at [238, 156] on label "None" at bounding box center [255, 151] width 34 height 20
click at [246, 153] on input "None" at bounding box center [252, 147] width 13 height 13
checkbox input "true"
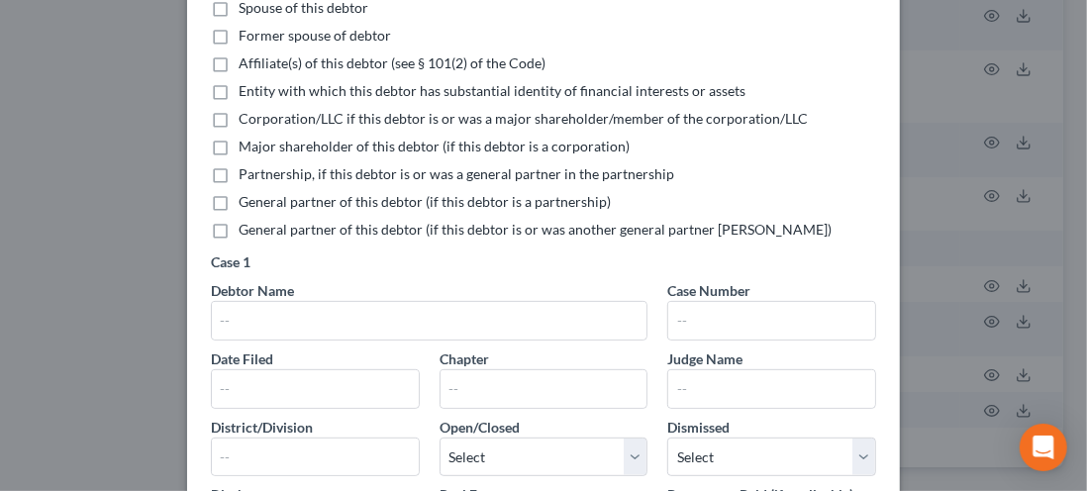
scroll to position [241, 0]
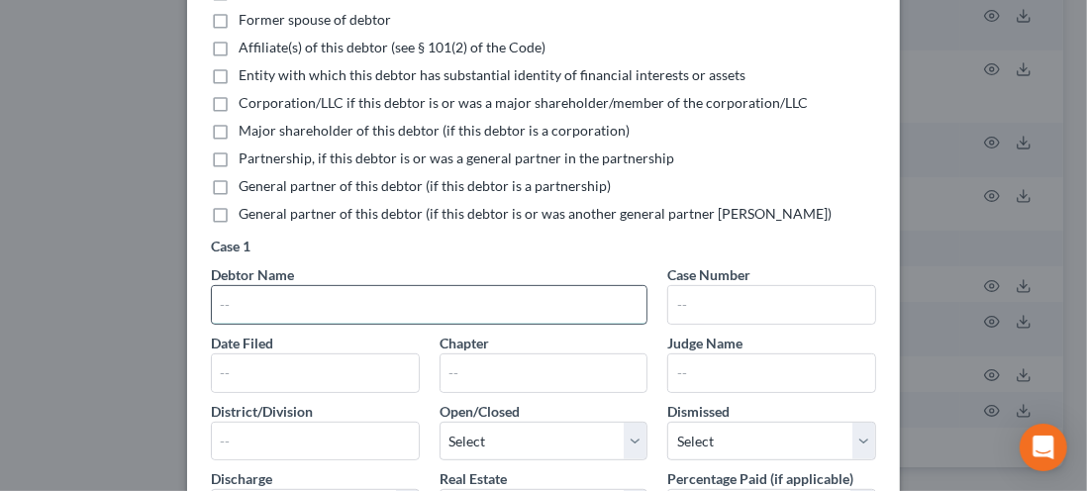
click at [236, 310] on input "text" at bounding box center [429, 305] width 434 height 38
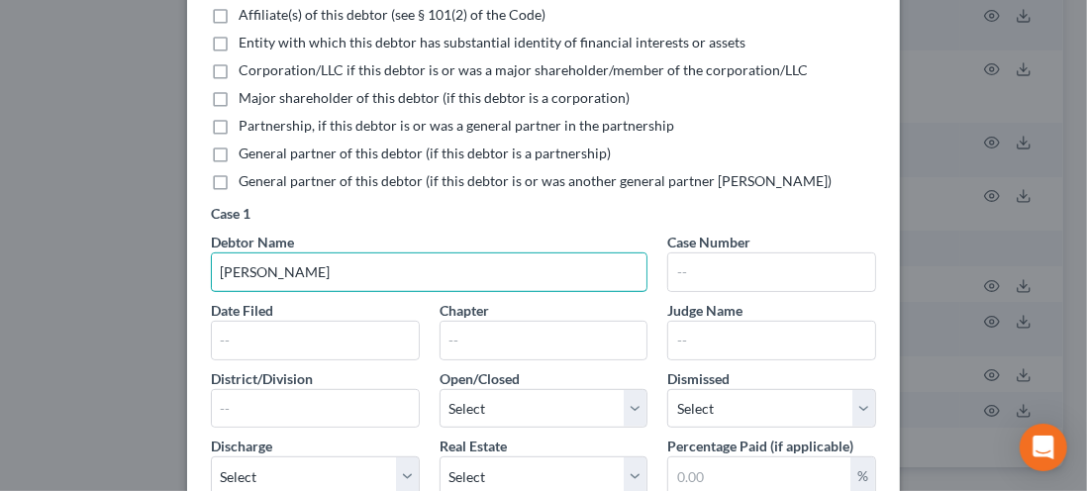
scroll to position [279, 0]
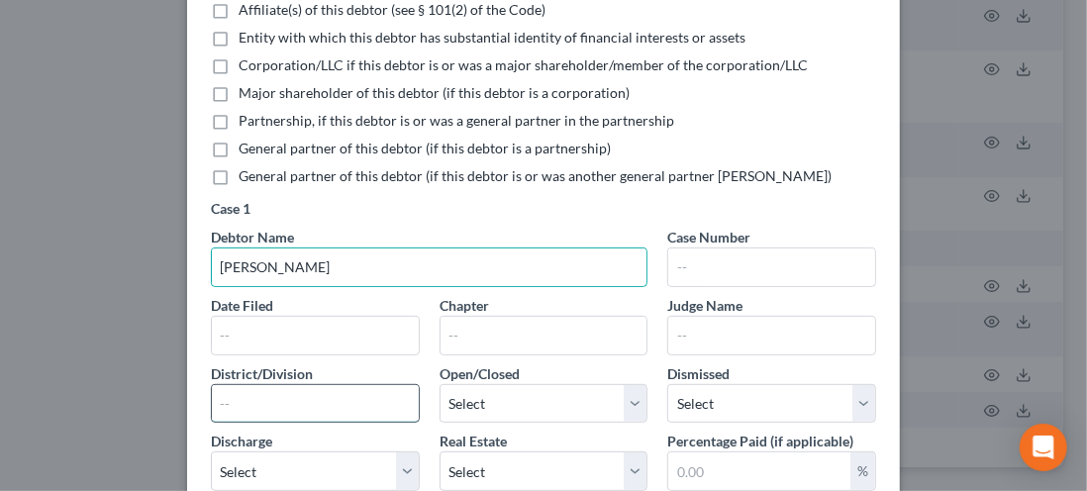
click at [228, 405] on input "text" at bounding box center [315, 404] width 207 height 38
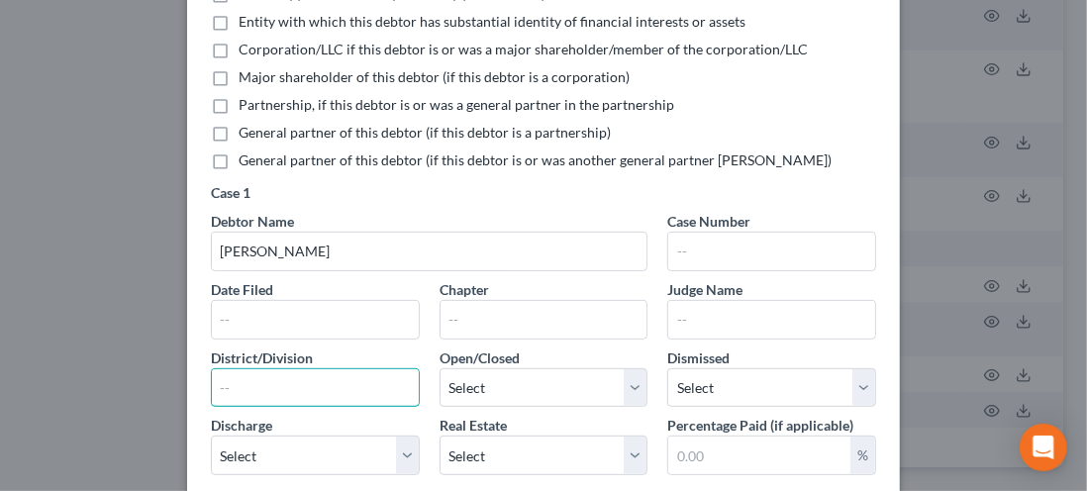
scroll to position [293, 0]
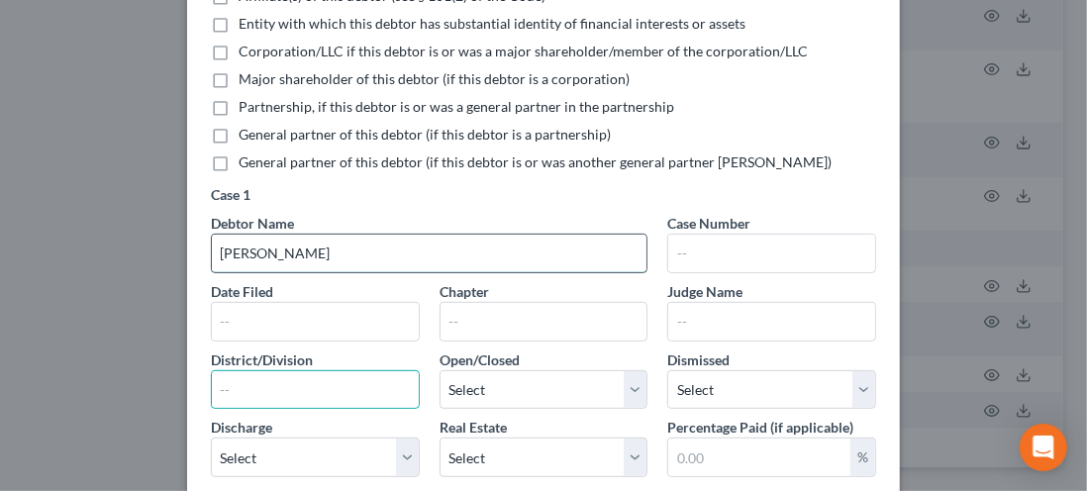
click at [311, 260] on input "John W. Adams" at bounding box center [429, 254] width 434 height 38
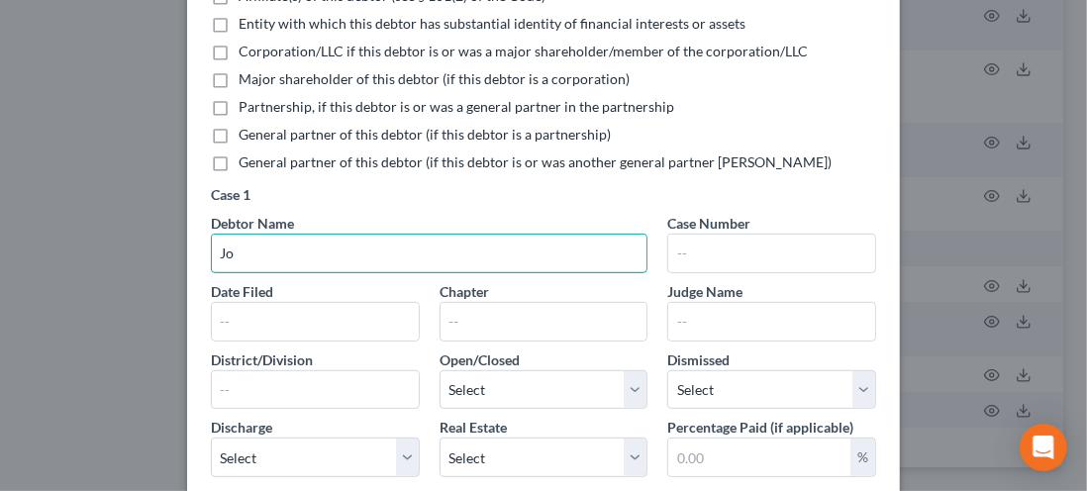
type input "J"
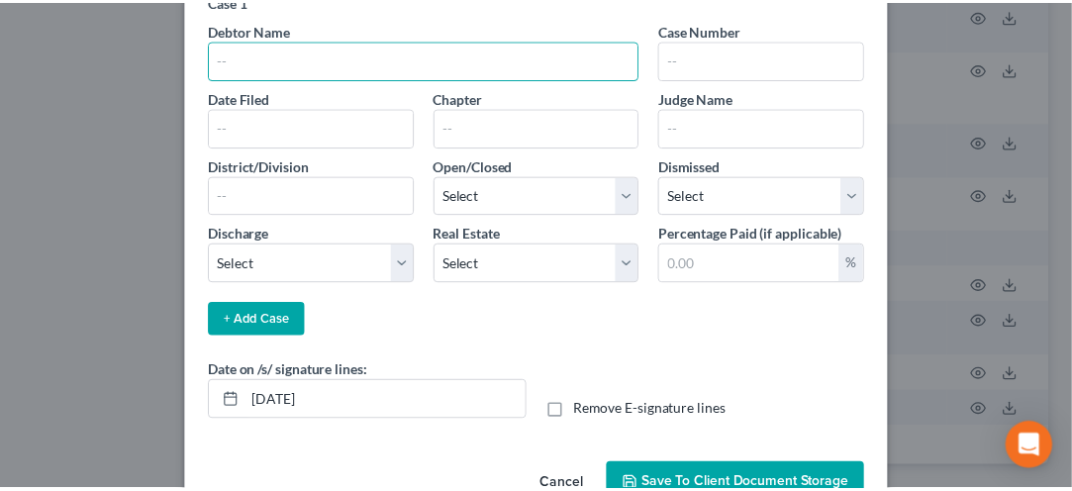
scroll to position [504, 0]
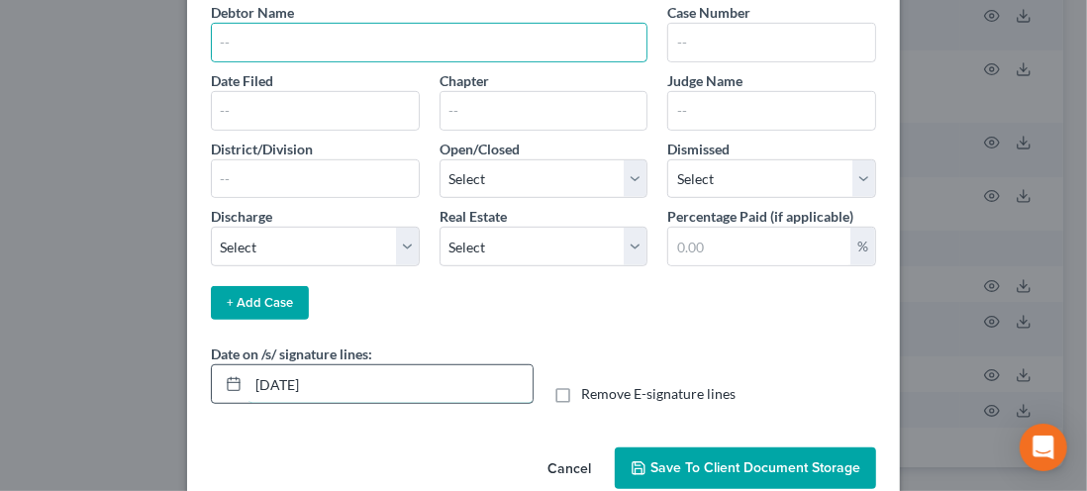
click at [282, 370] on input "09/17/2025" at bounding box center [390, 384] width 284 height 38
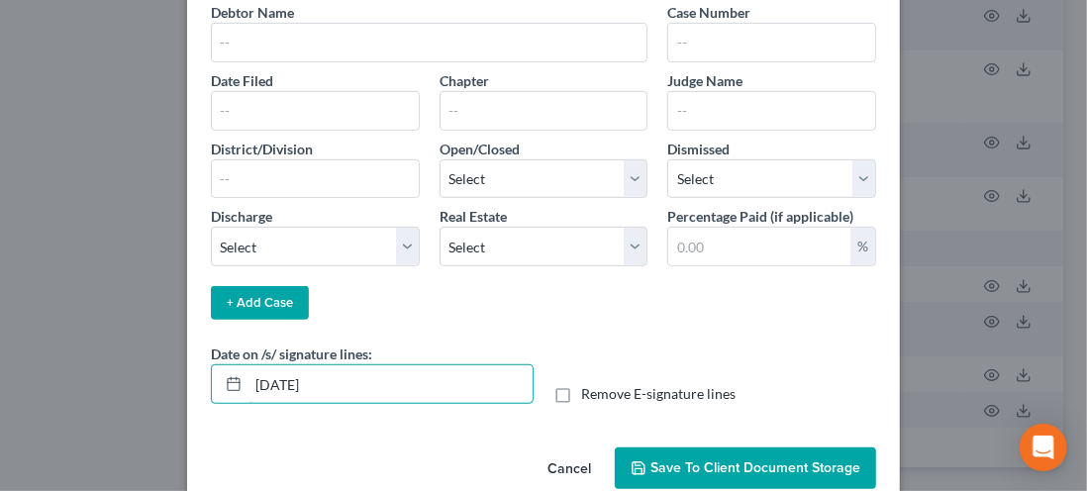
type input "09/19/2025"
click at [701, 460] on span "Save to Client Document Storage" at bounding box center [755, 467] width 210 height 17
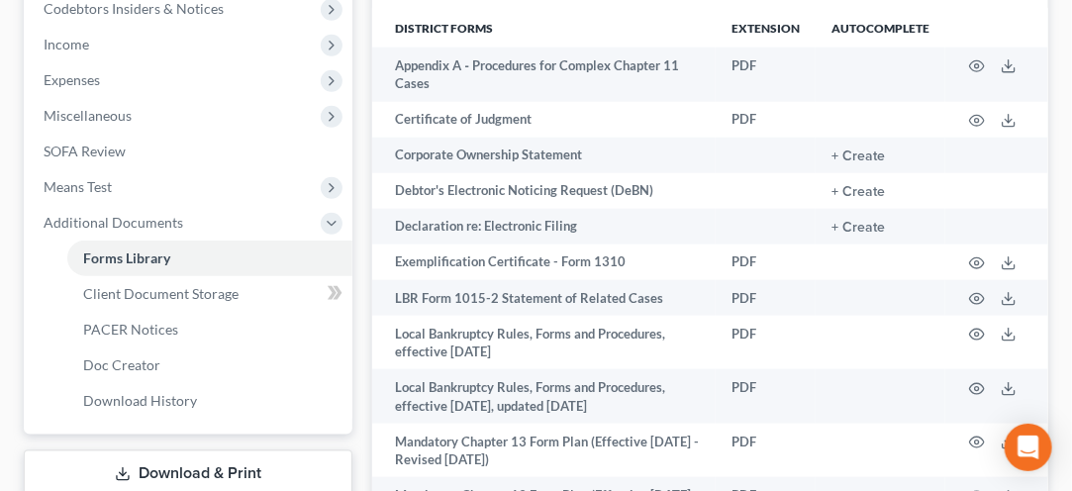
scroll to position [630, 0]
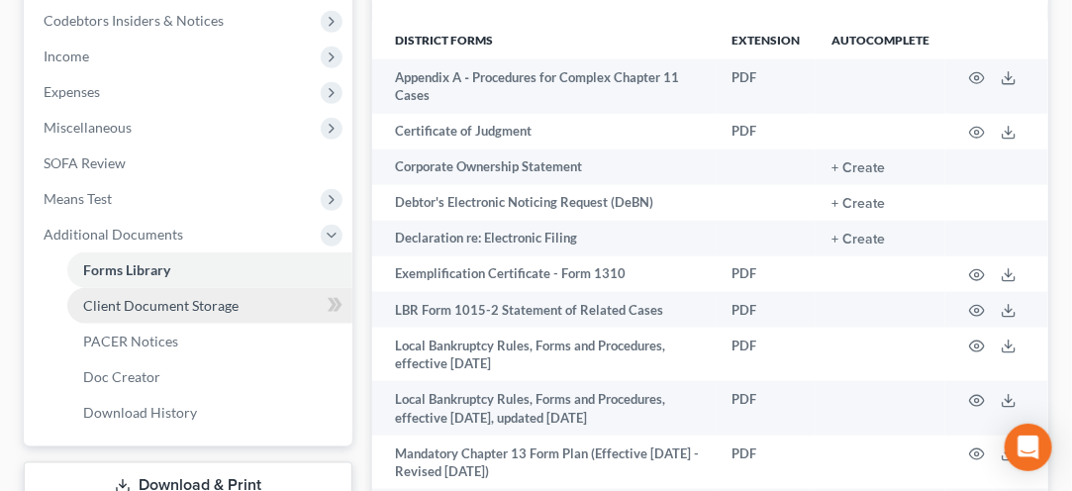
click at [147, 305] on span "Client Document Storage" at bounding box center [160, 305] width 155 height 17
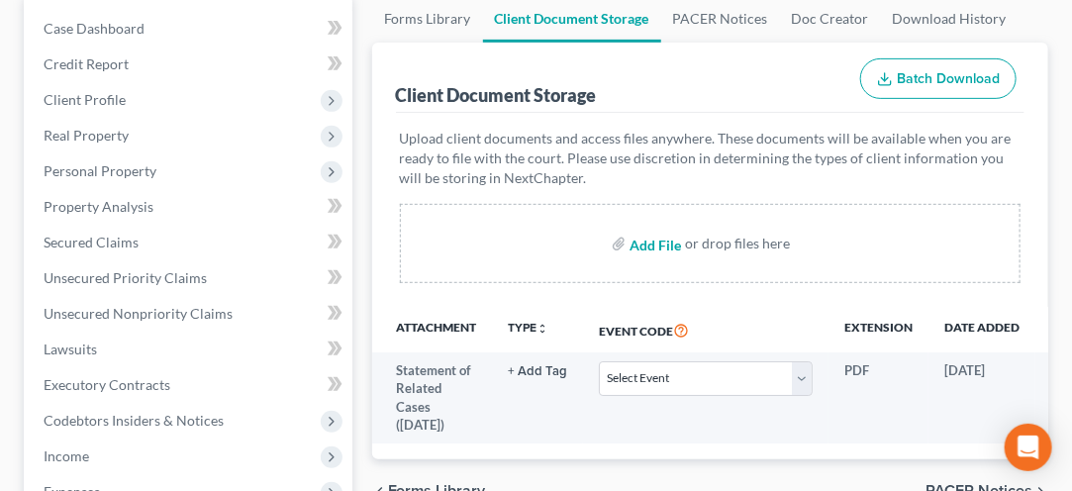
click at [662, 240] on input "file" at bounding box center [653, 244] width 48 height 36
type input "C:\fakepath\ADAMS JOHN TORI Fin Coun.pdf"
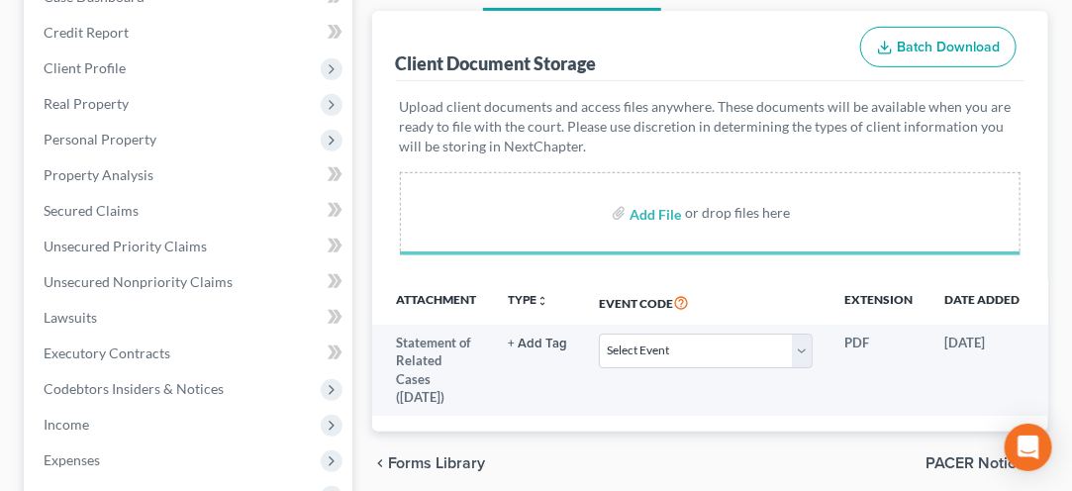
scroll to position [261, 0]
click at [655, 230] on label "Add File" at bounding box center [656, 217] width 55 height 36
click at [629, 216] on label "Add File" at bounding box center [656, 217] width 55 height 36
click at [629, 212] on label "Add File" at bounding box center [656, 217] width 55 height 36
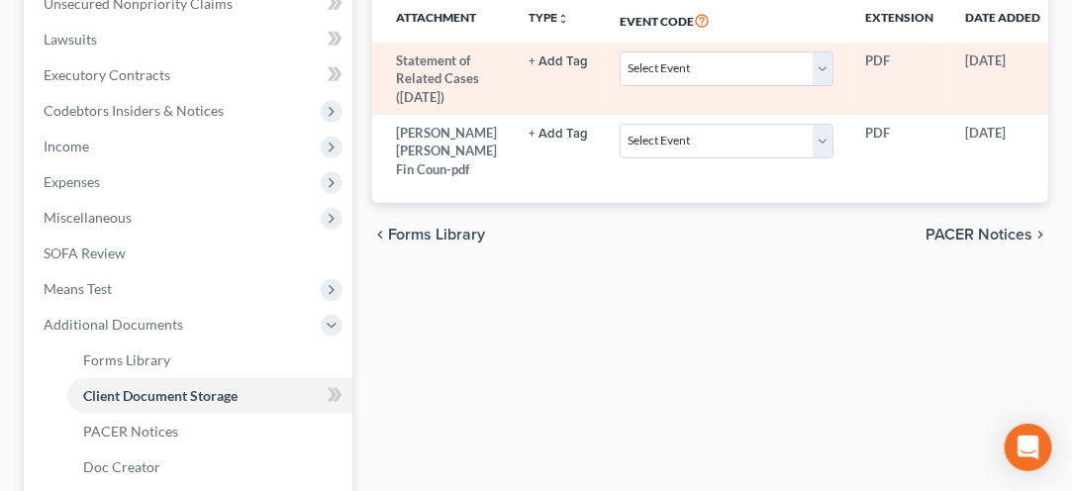
scroll to position [531, 0]
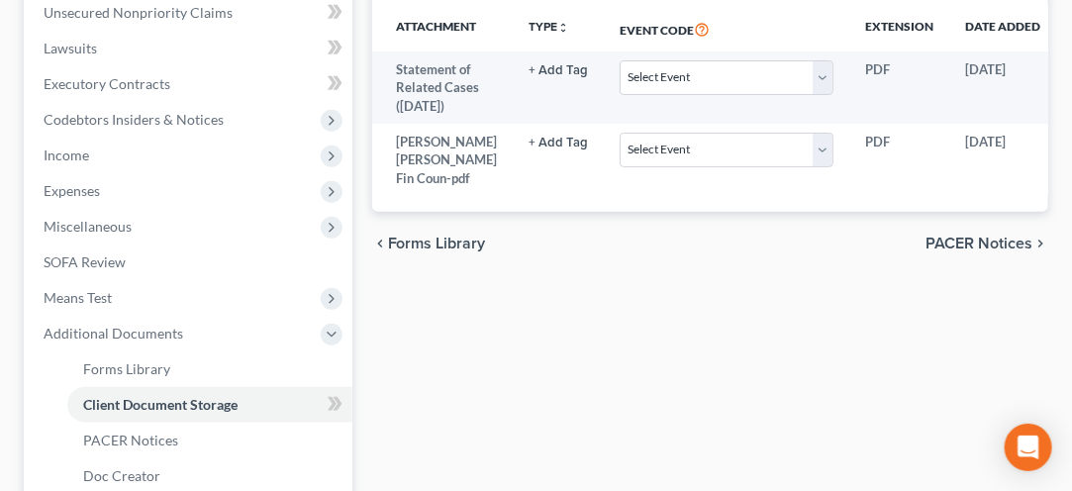
click at [67, 355] on li "Forms Library" at bounding box center [209, 369] width 285 height 36
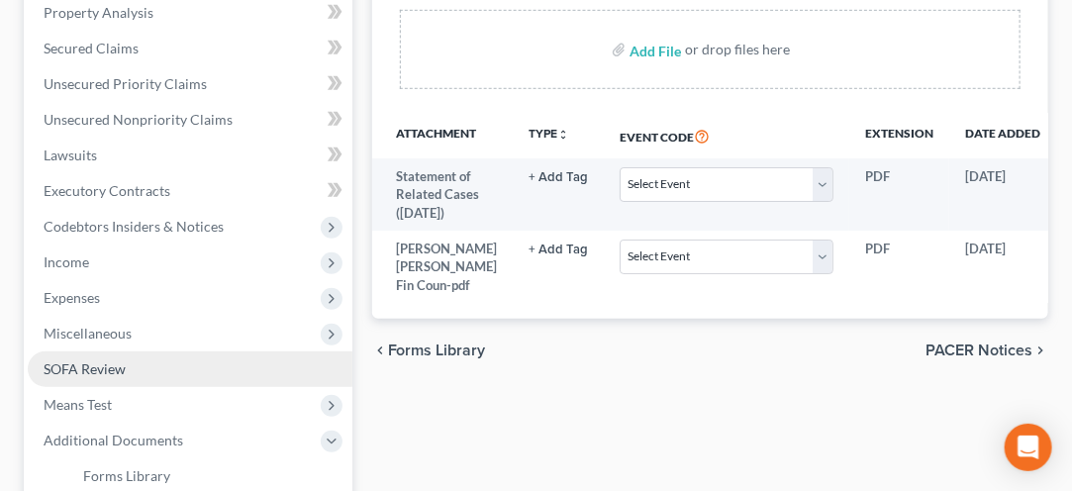
click at [71, 373] on span "SOFA Review" at bounding box center [85, 368] width 82 height 17
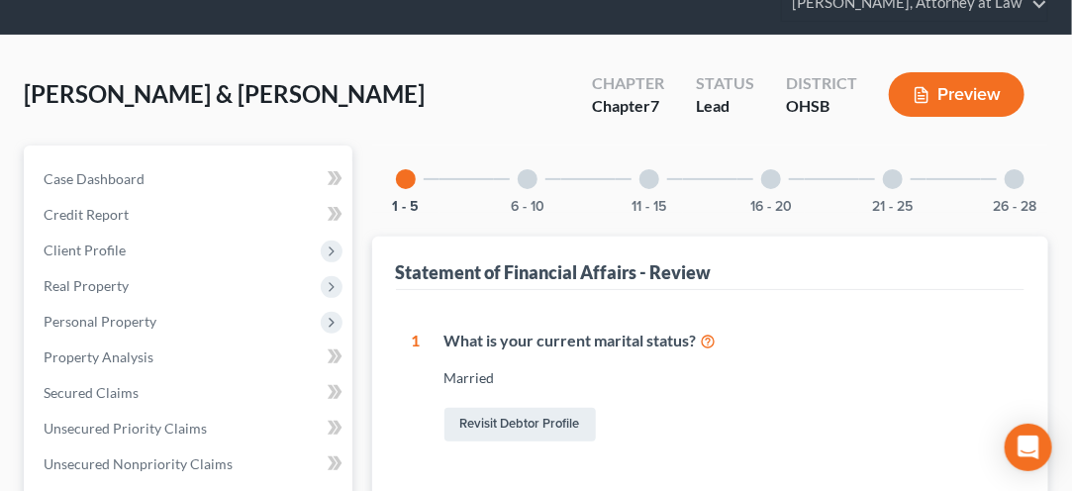
click at [417, 409] on div "1" at bounding box center [416, 388] width 9 height 116
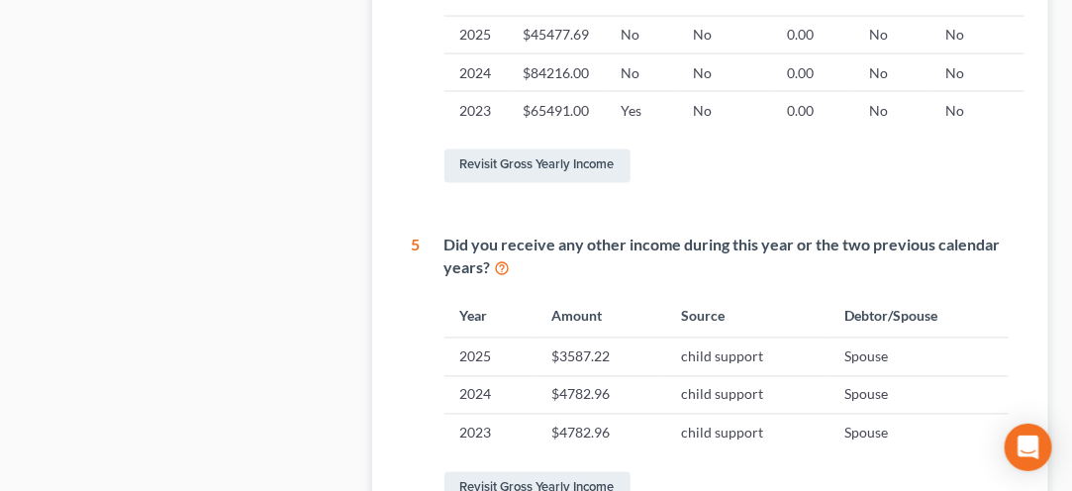
scroll to position [1101, 0]
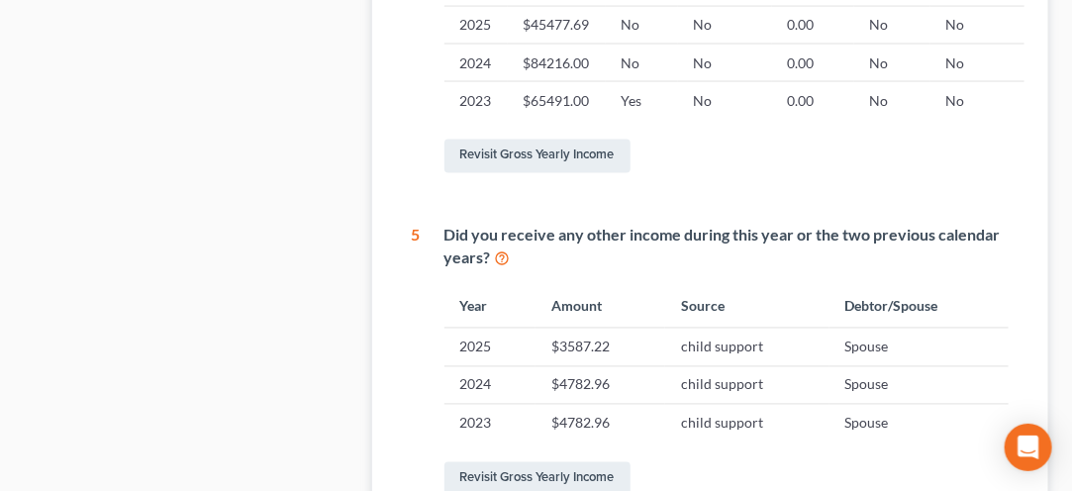
click at [416, 373] on div "5" at bounding box center [416, 362] width 9 height 275
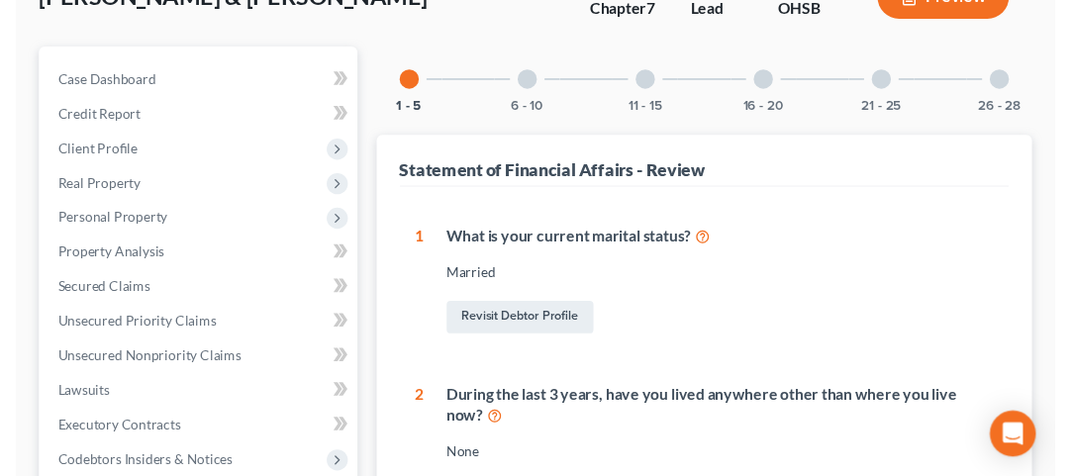
scroll to position [172, 0]
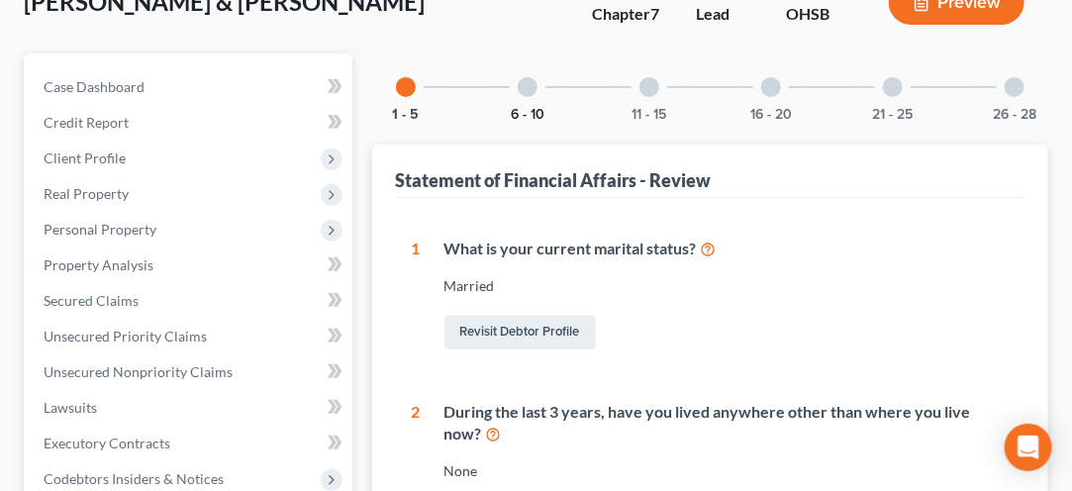
click at [529, 108] on button "6 - 10" at bounding box center [528, 115] width 34 height 14
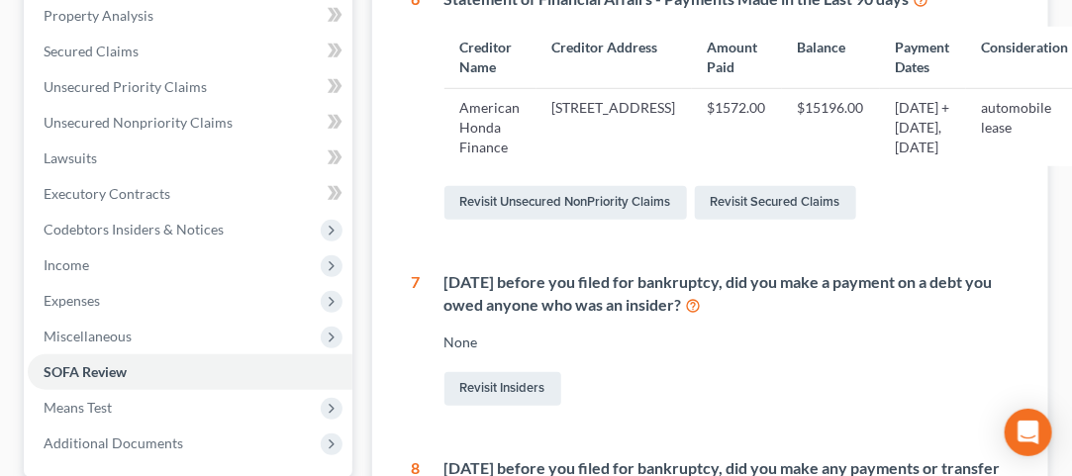
scroll to position [406, 0]
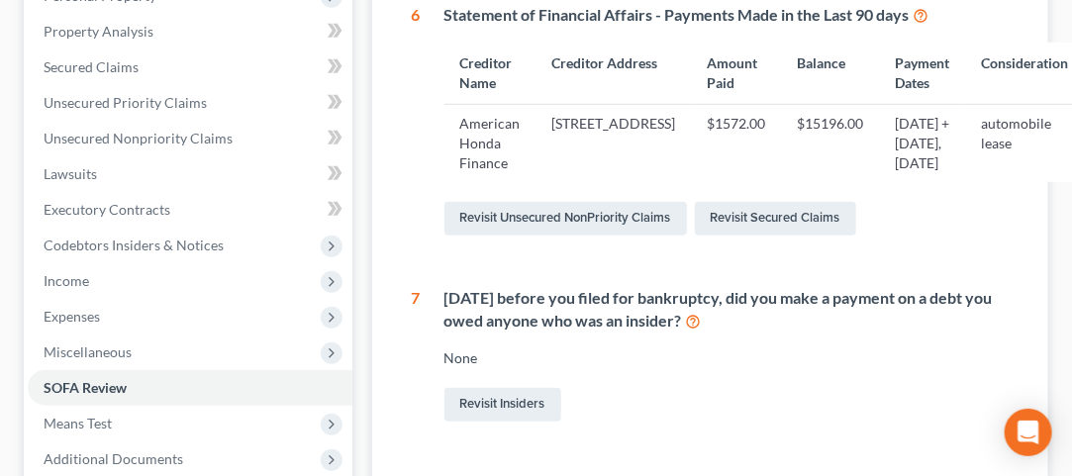
click at [456, 426] on div "Within 1 year before you filed for bankruptcy, did you make a payment on a debt…" at bounding box center [715, 356] width 588 height 139
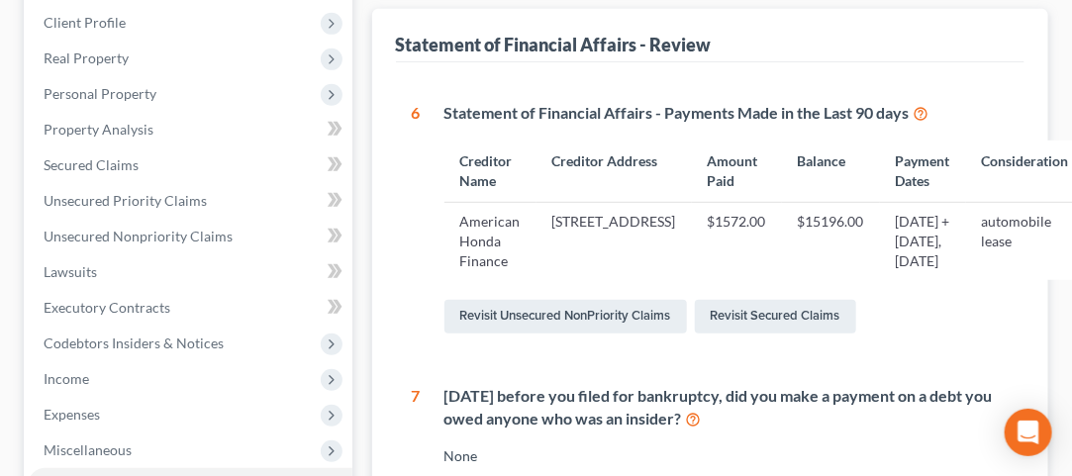
scroll to position [298, 0]
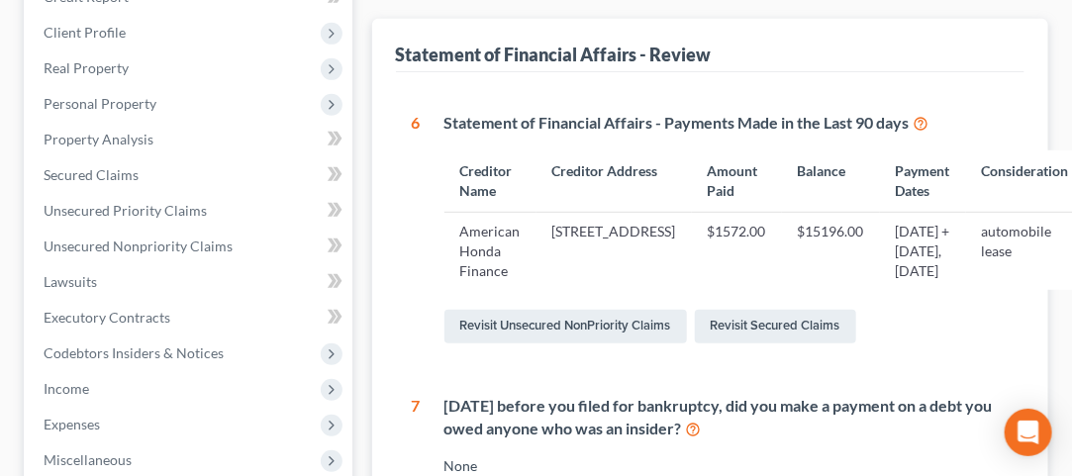
click at [611, 290] on td "3625 W. Royal Lane Suite 100, Irving, TX 75063" at bounding box center [613, 251] width 155 height 77
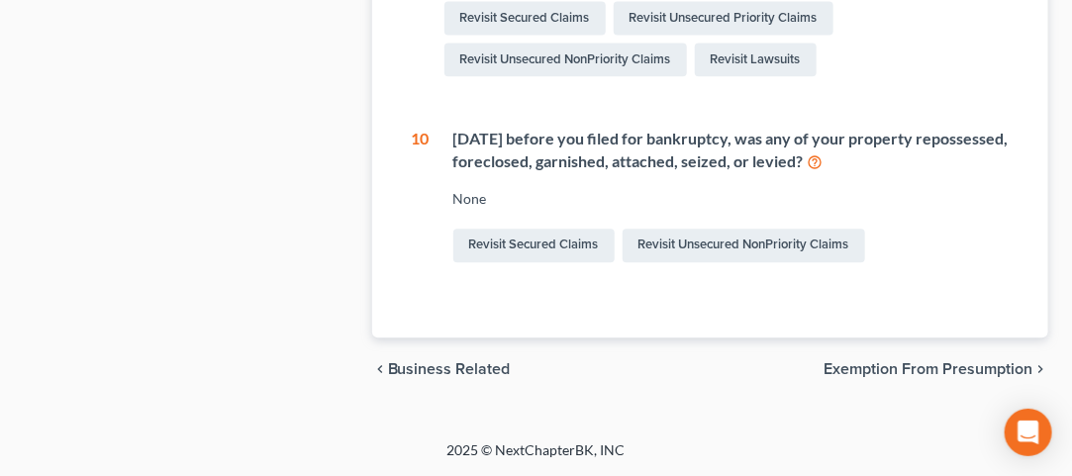
scroll to position [1776, 0]
click at [467, 209] on div "None" at bounding box center [730, 199] width 555 height 20
click at [475, 209] on div "None" at bounding box center [730, 199] width 555 height 20
click at [467, 209] on div "None" at bounding box center [730, 199] width 555 height 20
click at [683, 262] on link "Revisit Unsecured NonPriority Claims" at bounding box center [743, 246] width 242 height 34
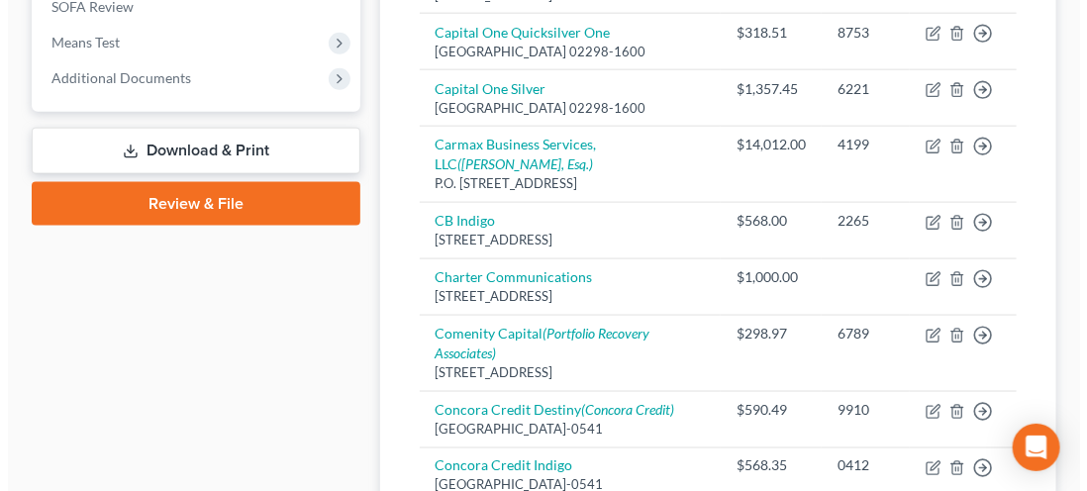
scroll to position [773, 0]
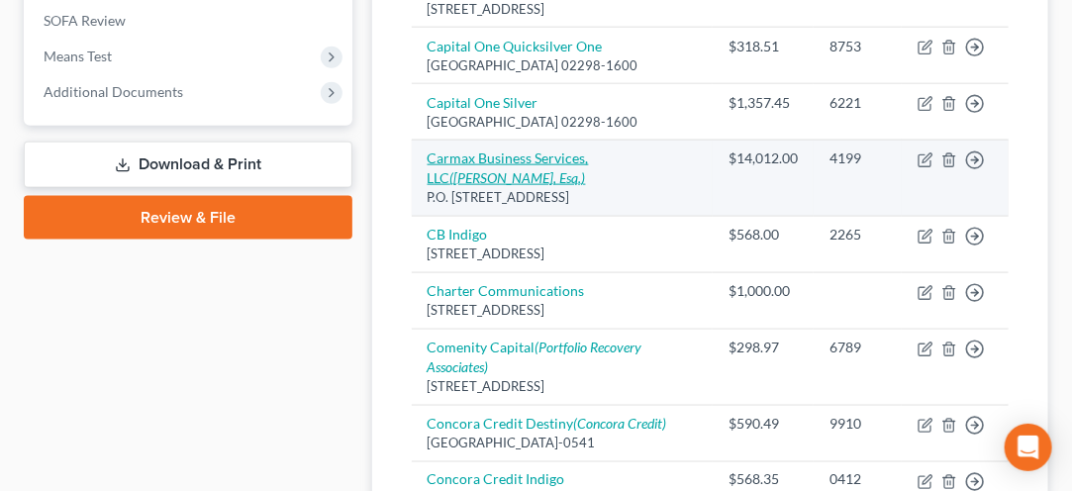
click at [465, 186] on icon "(Tricia N. McKinnon, Esq.)" at bounding box center [518, 177] width 136 height 17
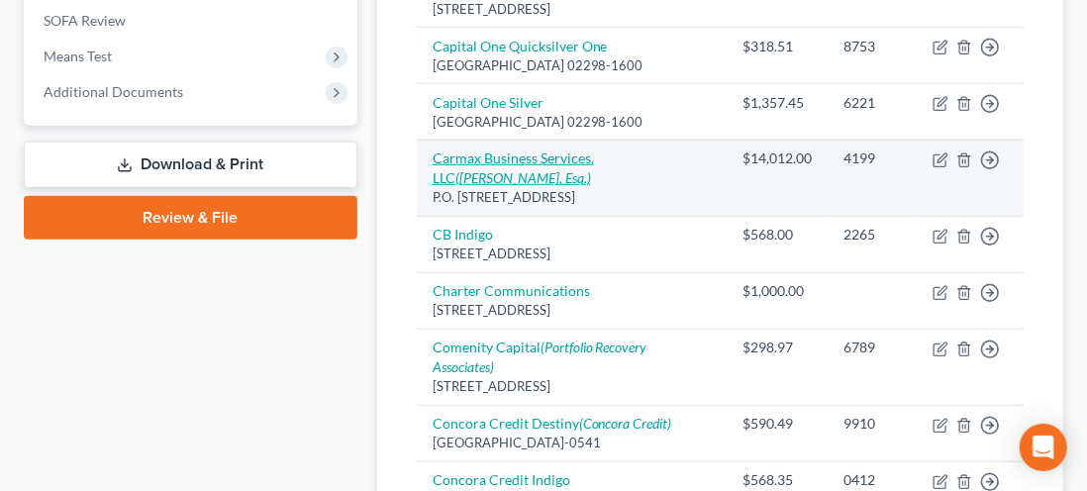
select select "10"
select select "4"
select select "2"
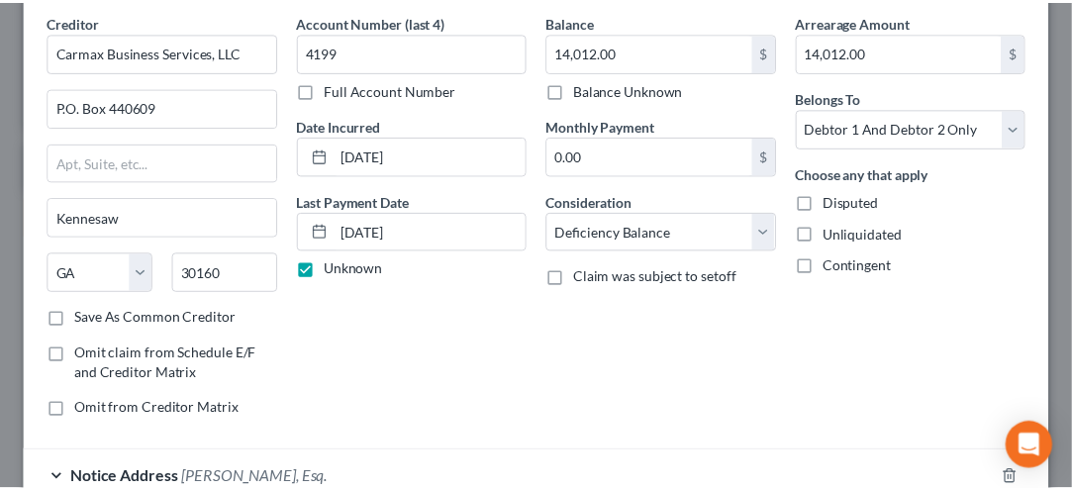
scroll to position [0, 0]
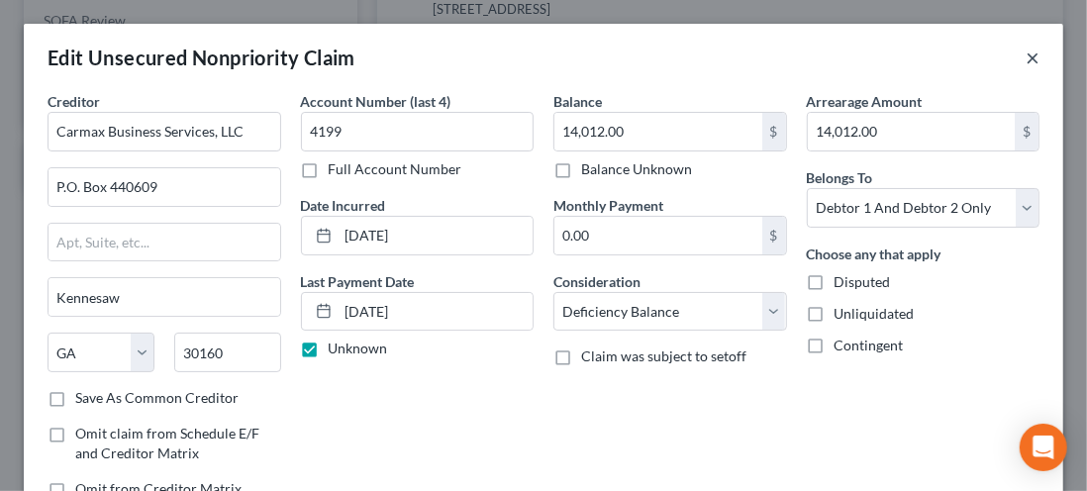
click at [1025, 53] on button "×" at bounding box center [1032, 58] width 14 height 24
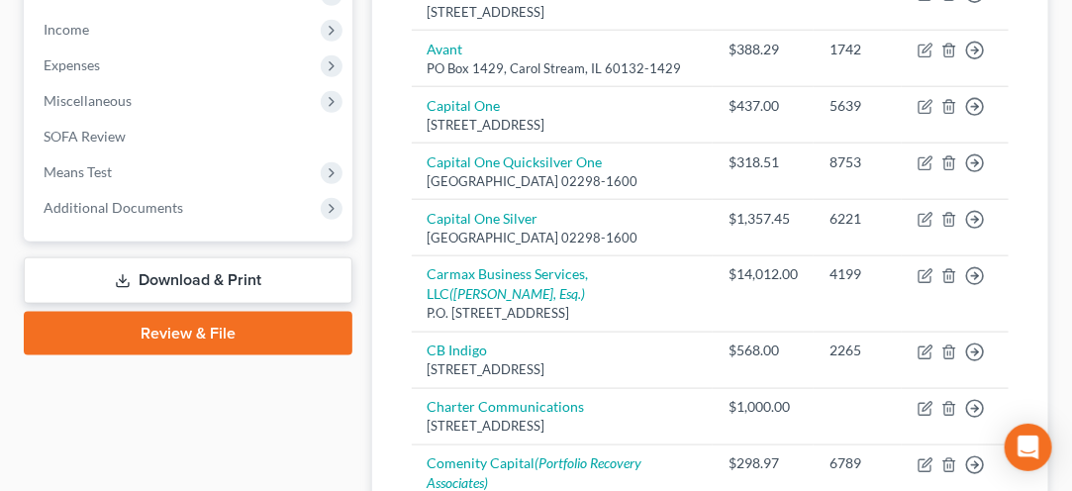
scroll to position [658, 0]
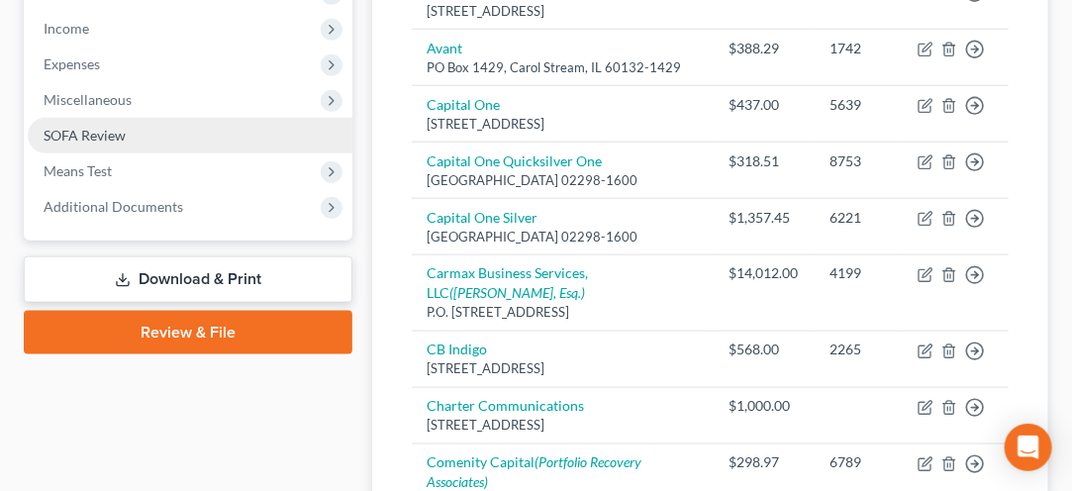
click at [61, 143] on link "SOFA Review" at bounding box center [190, 136] width 325 height 36
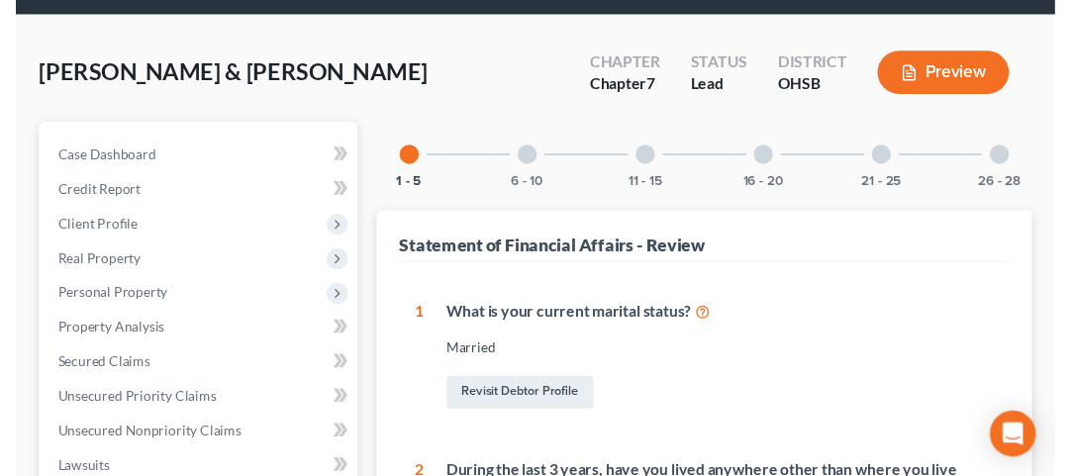
scroll to position [99, 0]
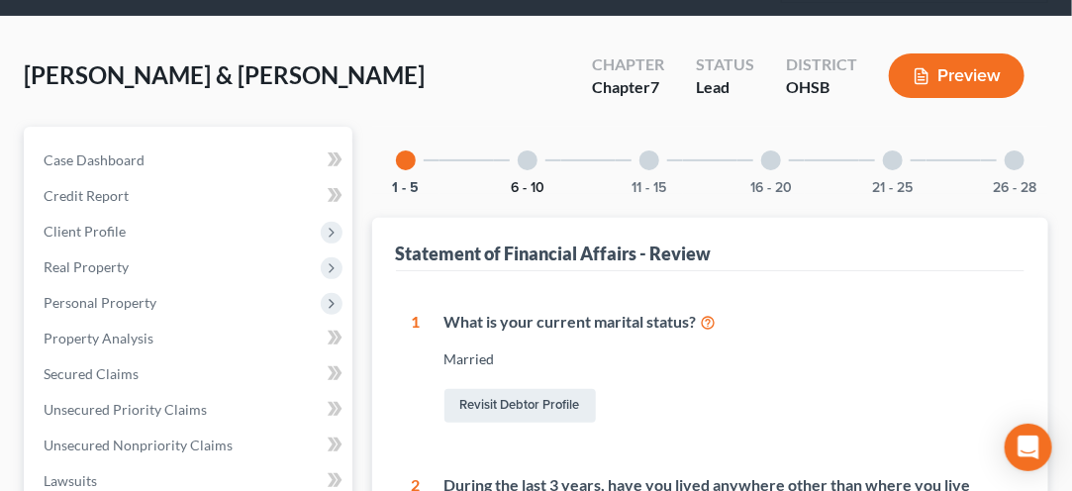
click at [528, 181] on button "6 - 10" at bounding box center [528, 188] width 34 height 14
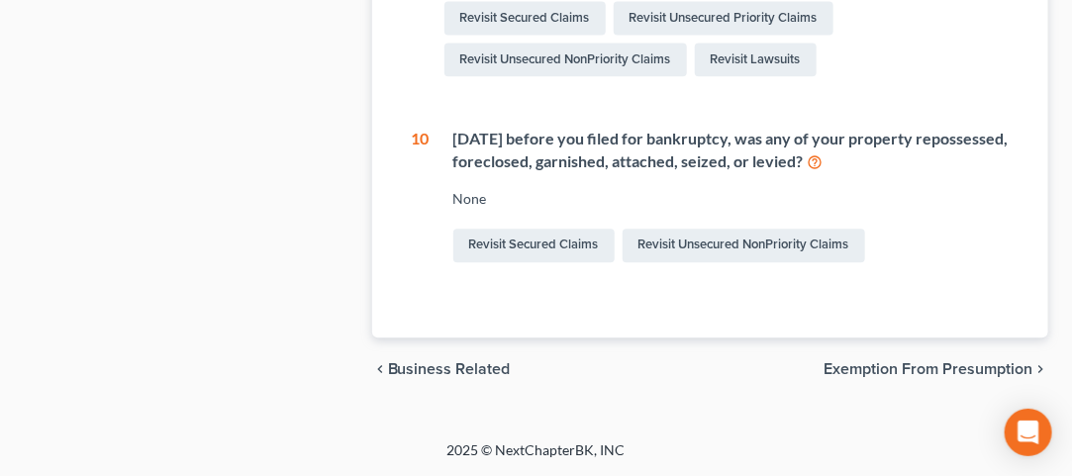
scroll to position [1727, 0]
click at [467, 266] on div "Within 1 year before you filed for bankruptcy, was any of your property reposse…" at bounding box center [718, 197] width 579 height 139
click at [493, 209] on div "None" at bounding box center [730, 199] width 555 height 20
click at [823, 170] on icon at bounding box center [816, 160] width 16 height 19
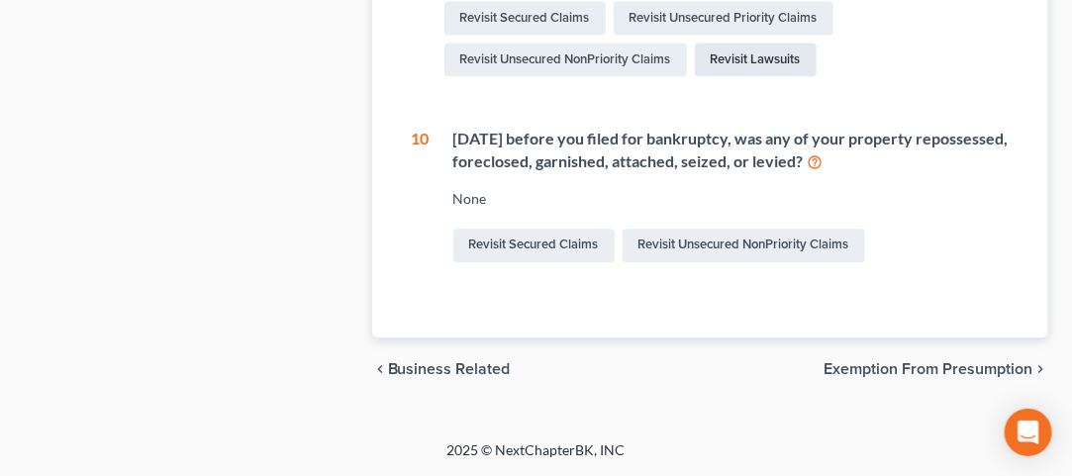
click at [774, 76] on link "Revisit Lawsuits" at bounding box center [756, 60] width 122 height 34
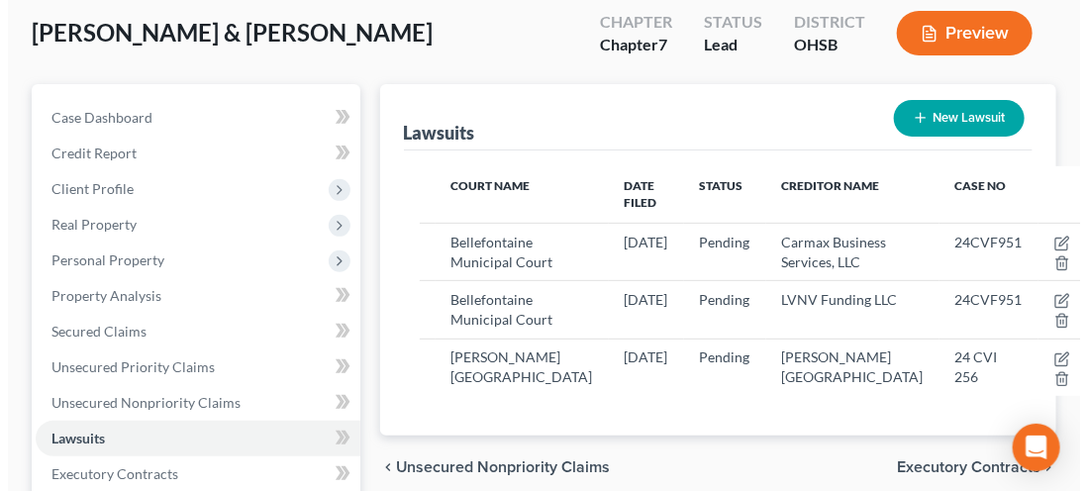
scroll to position [143, 0]
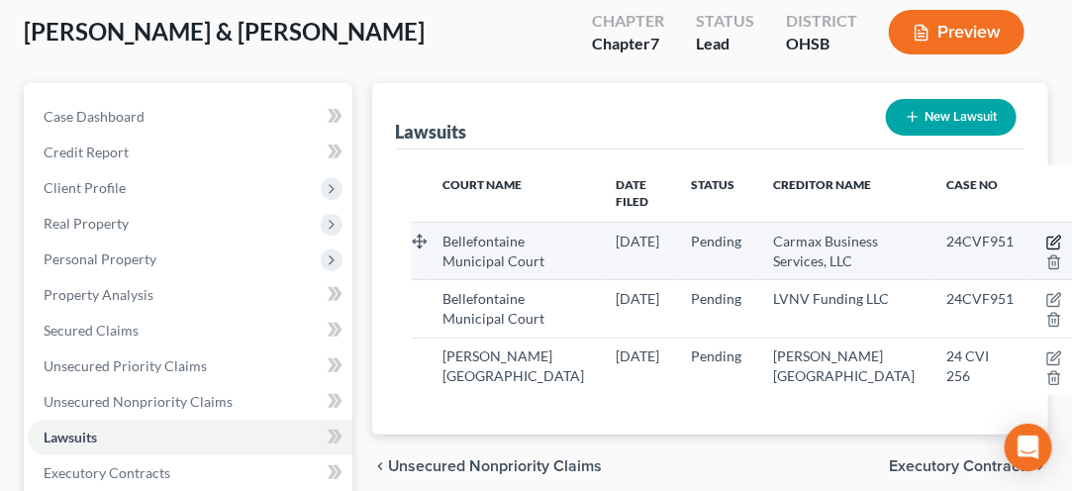
click at [1046, 238] on icon "button" at bounding box center [1054, 243] width 16 height 16
select select "36"
select select "0"
select select "4"
select select "48"
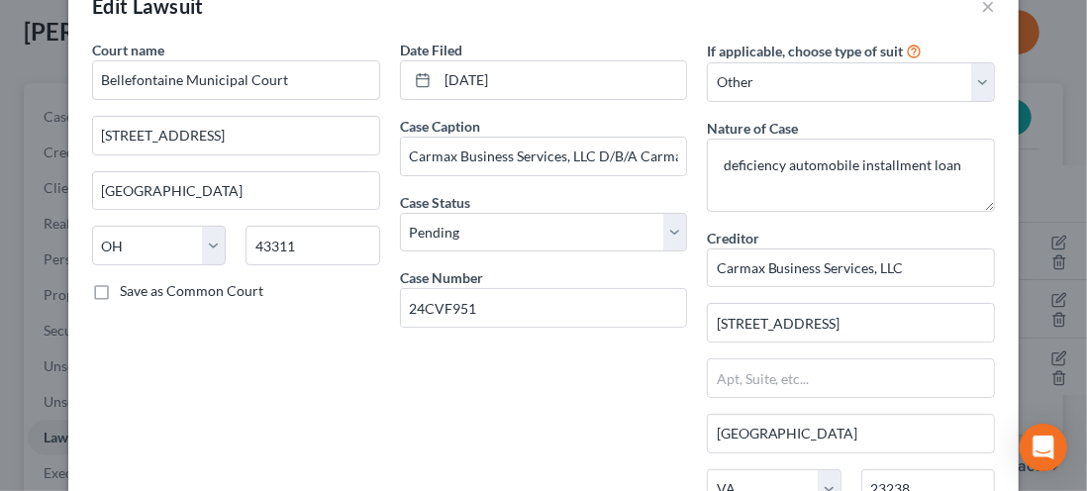
scroll to position [0, 0]
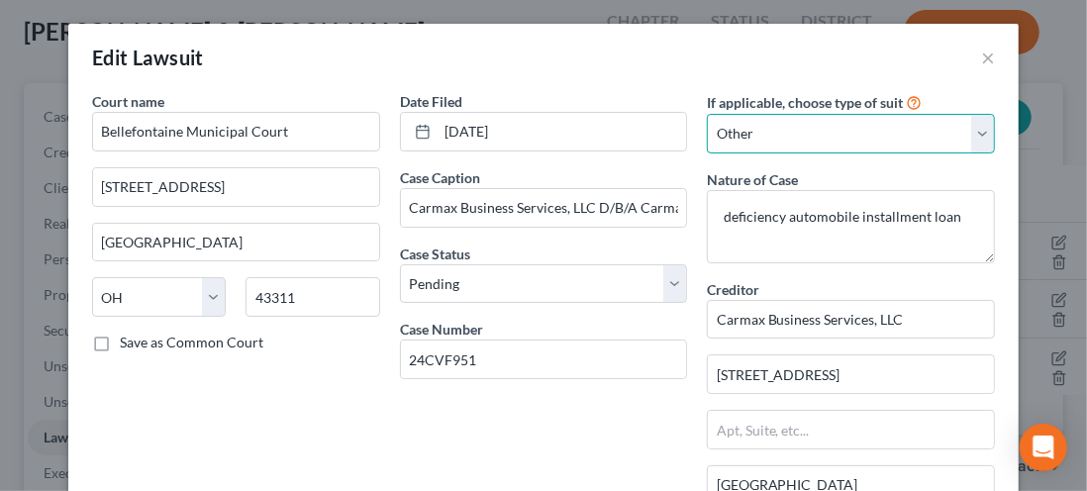
click at [831, 137] on select "Select Repossession Garnishment Foreclosure Attached, Seized, Or Levied Other" at bounding box center [851, 134] width 288 height 40
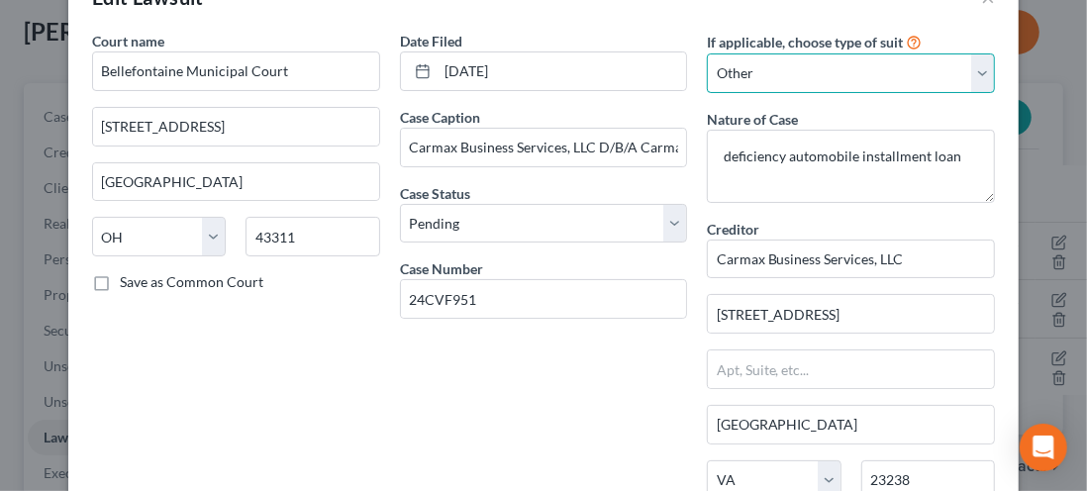
scroll to position [67, 0]
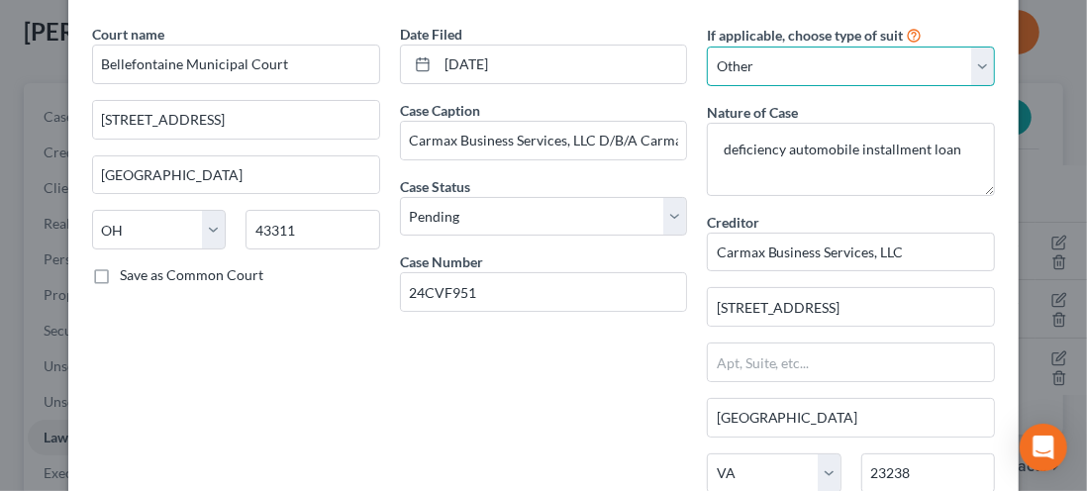
click at [962, 70] on select "Select Repossession Garnishment Foreclosure Attached, Seized, Or Levied Other" at bounding box center [851, 67] width 288 height 40
click at [961, 61] on select "Select Repossession Garnishment Foreclosure Attached, Seized, Or Levied Other" at bounding box center [851, 67] width 288 height 40
click at [972, 73] on select "Select Repossession Garnishment Foreclosure Attached, Seized, Or Levied Other" at bounding box center [851, 67] width 288 height 40
select select "1"
click at [707, 47] on select "Select Repossession Garnishment Foreclosure Attached, Seized, Or Levied Other" at bounding box center [851, 67] width 288 height 40
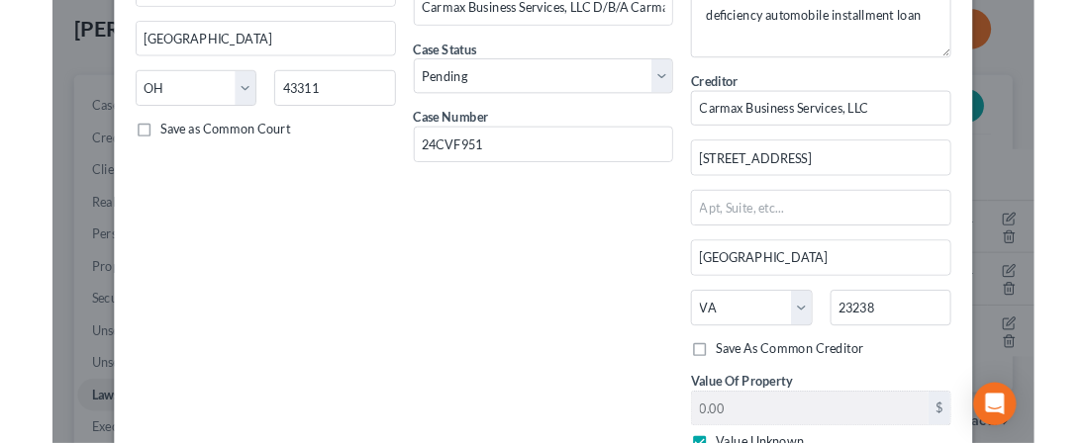
scroll to position [204, 0]
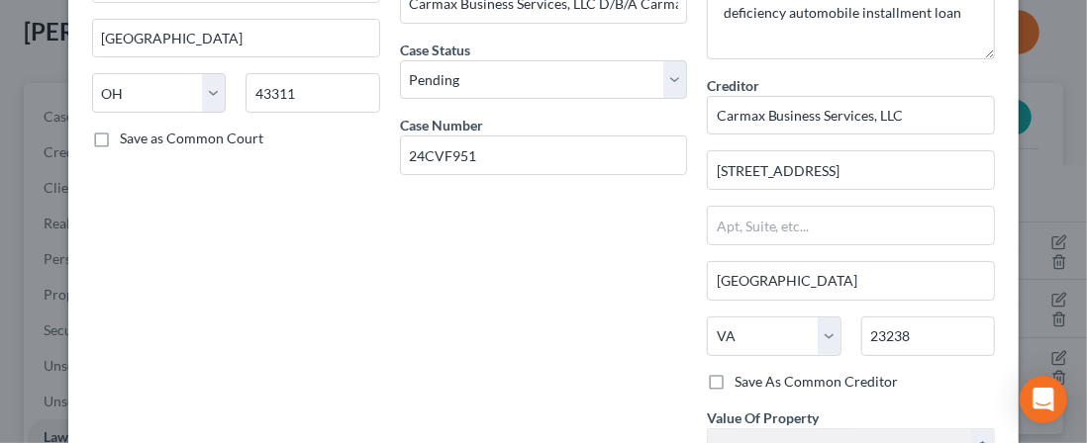
click at [716, 389] on div "Creditor * Carmax Business Services, LLC 12800 Tuckahoe Creek Parkway Richmond …" at bounding box center [851, 323] width 288 height 496
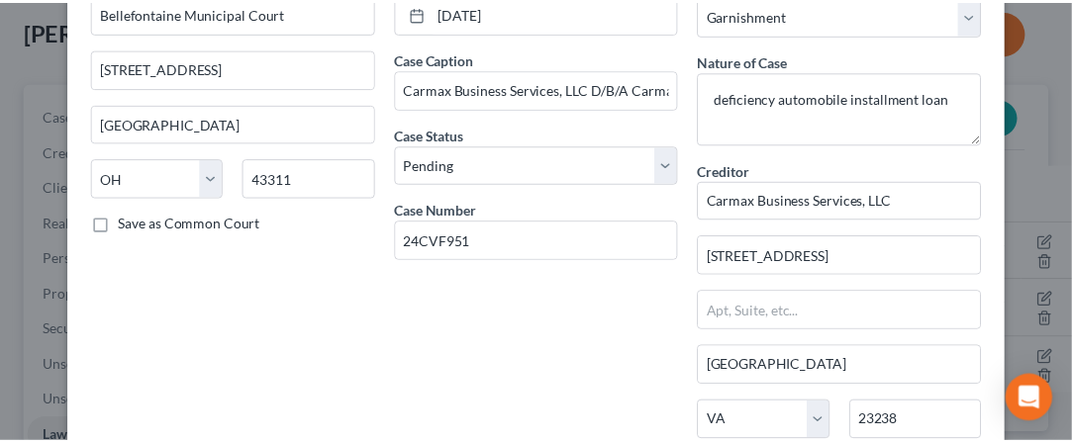
scroll to position [0, 0]
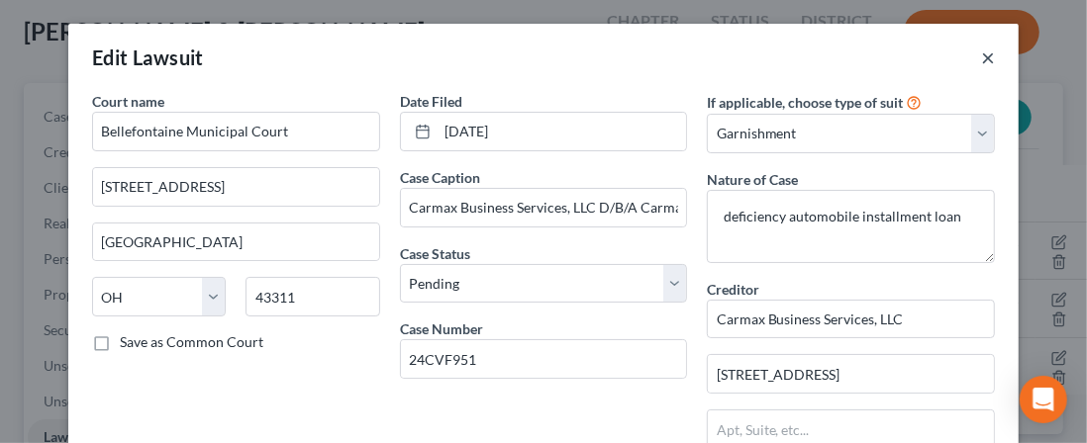
click at [981, 69] on button "×" at bounding box center [988, 58] width 14 height 24
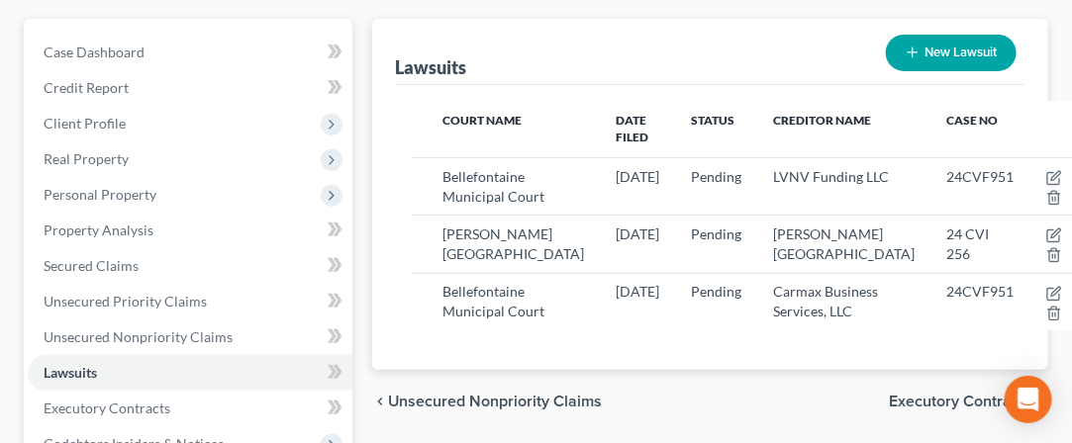
scroll to position [216, 0]
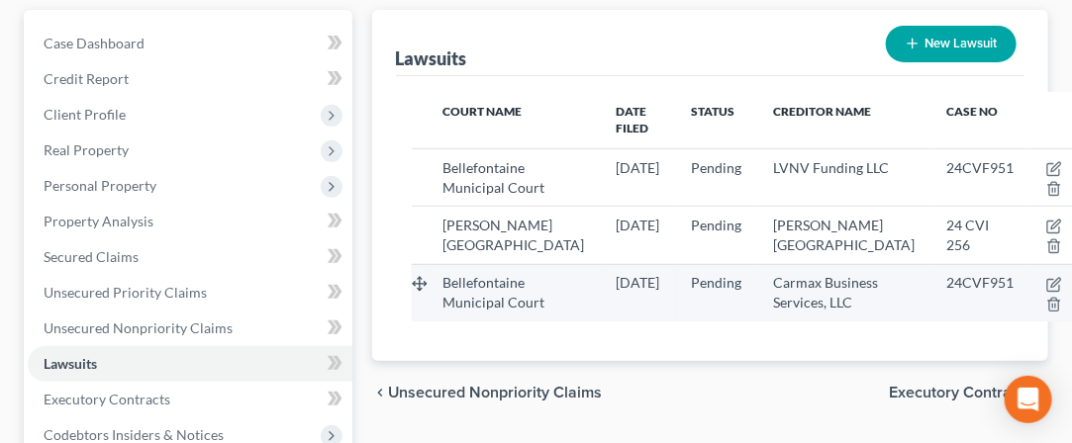
click at [476, 311] on span "Bellefontaine Municipal Court" at bounding box center [494, 292] width 102 height 37
click at [454, 311] on span "Bellefontaine Municipal Court" at bounding box center [494, 292] width 102 height 37
click at [467, 311] on span "Bellefontaine Municipal Court" at bounding box center [494, 292] width 102 height 37
click at [471, 311] on span "Bellefontaine Municipal Court" at bounding box center [494, 292] width 102 height 37
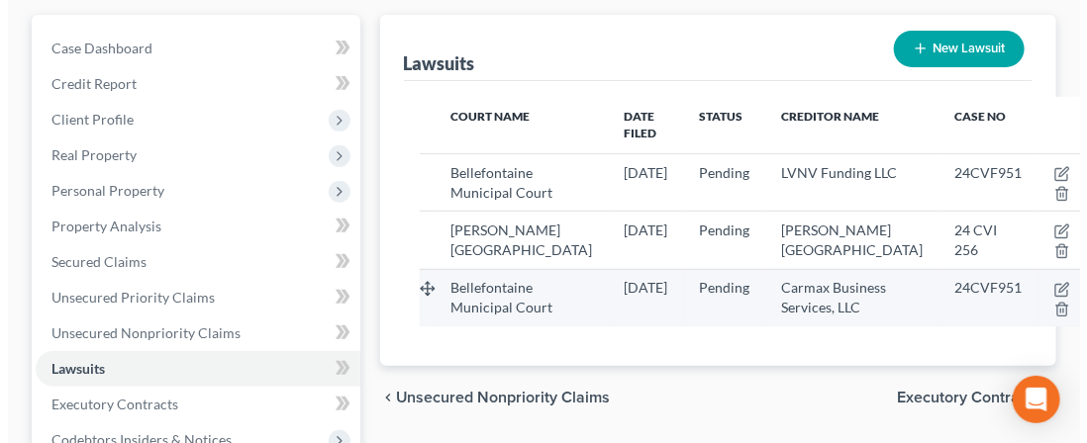
scroll to position [212, 0]
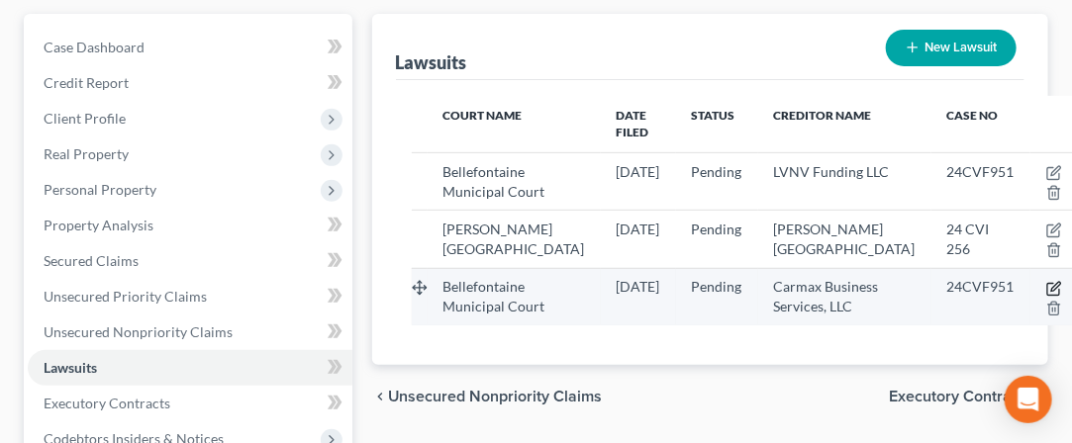
click at [1046, 297] on icon "button" at bounding box center [1054, 289] width 16 height 16
select select "36"
select select "0"
select select "4"
select select "48"
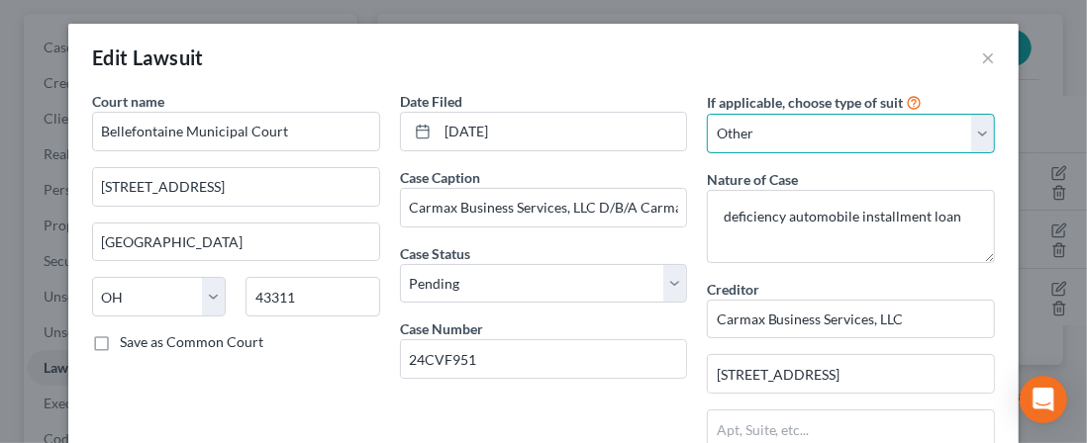
click at [740, 143] on select "Select Repossession Garnishment Foreclosure Attached, Seized, Or Levied Other" at bounding box center [851, 134] width 288 height 40
click at [707, 114] on select "Select Repossession Garnishment Foreclosure Attached, Seized, Or Levied Other" at bounding box center [851, 134] width 288 height 40
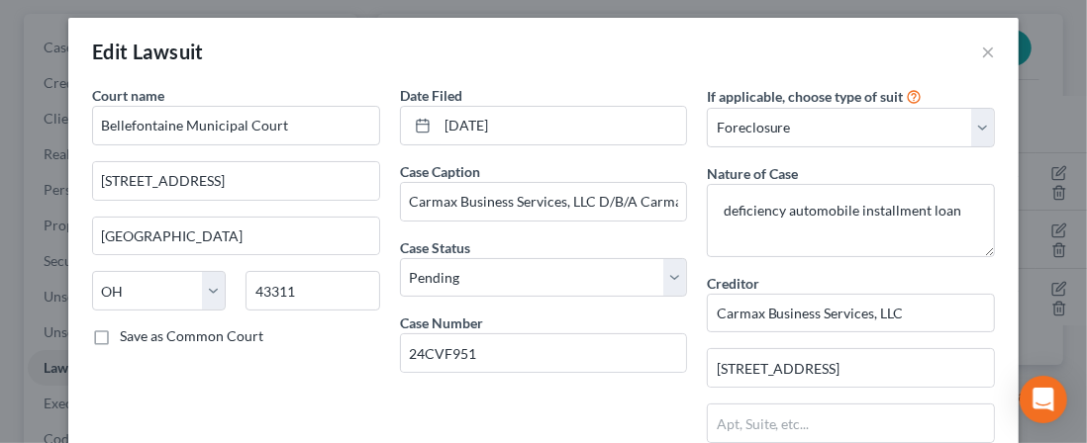
scroll to position [6, 0]
click at [597, 422] on div "Date Filed 09/20/2024 Case Caption Carmax Business Services, LLC D/B/A Carmax A…" at bounding box center [544, 435] width 308 height 700
click at [963, 141] on select "Select Repossession Garnishment Foreclosure Attached, Seized, Or Levied Other" at bounding box center [851, 128] width 288 height 40
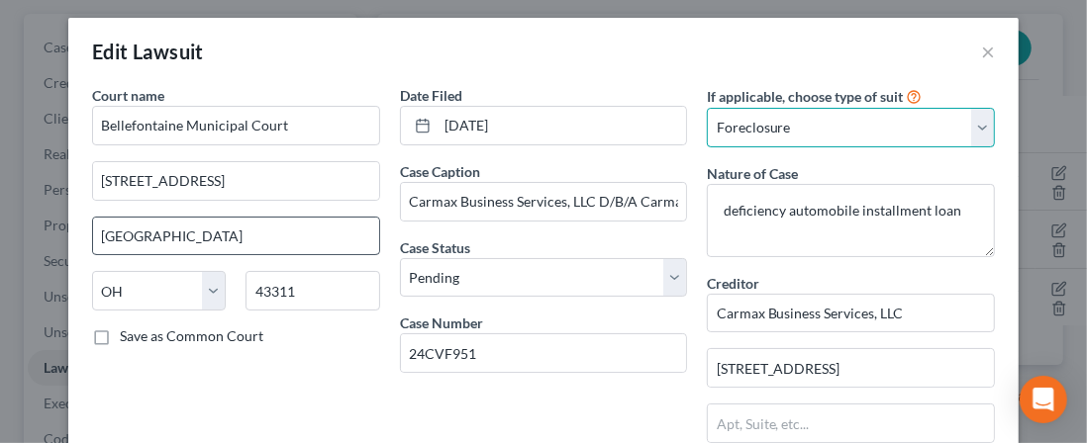
select select "1"
click at [707, 108] on select "Select Repossession Garnishment Foreclosure Attached, Seized, Or Levied Other" at bounding box center [851, 128] width 288 height 40
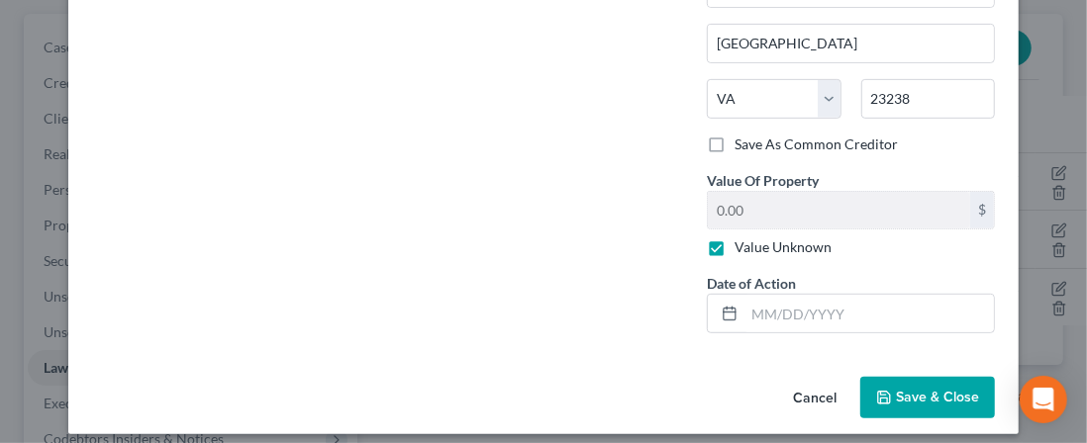
scroll to position [448, 0]
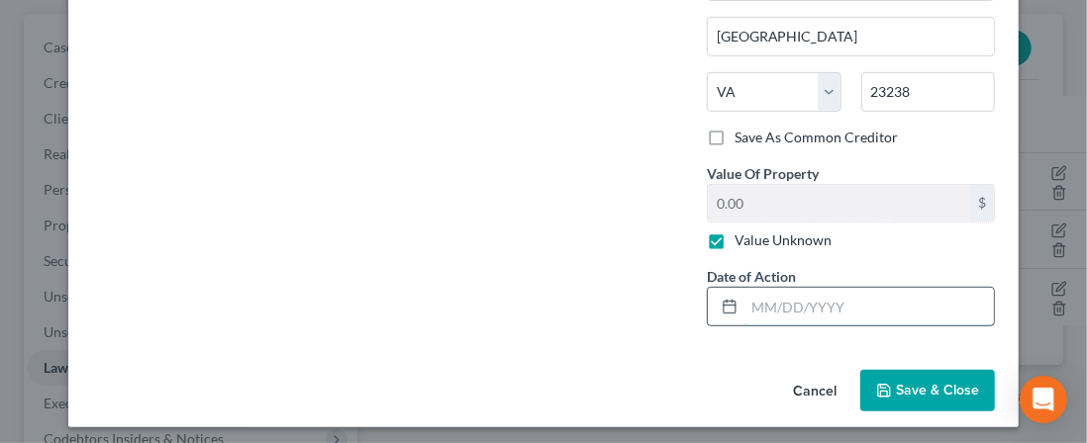
click at [761, 308] on input "text" at bounding box center [868, 307] width 249 height 38
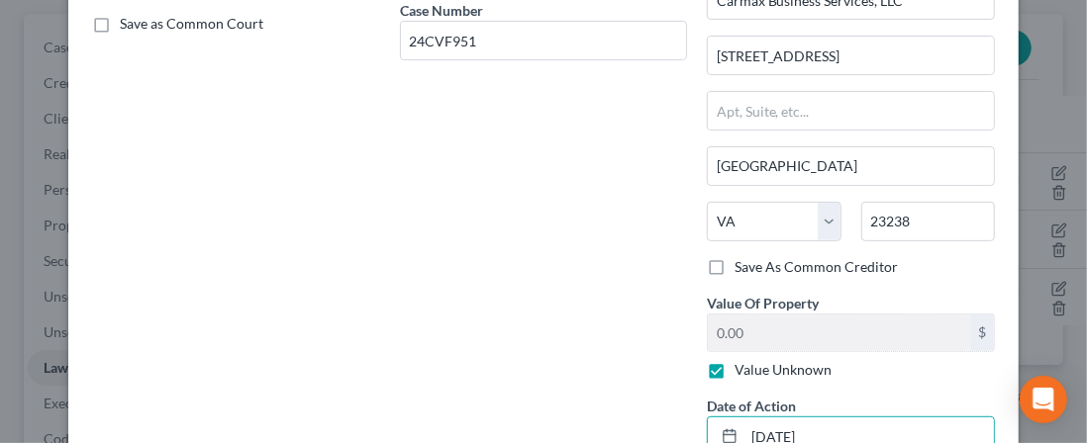
scroll to position [315, 0]
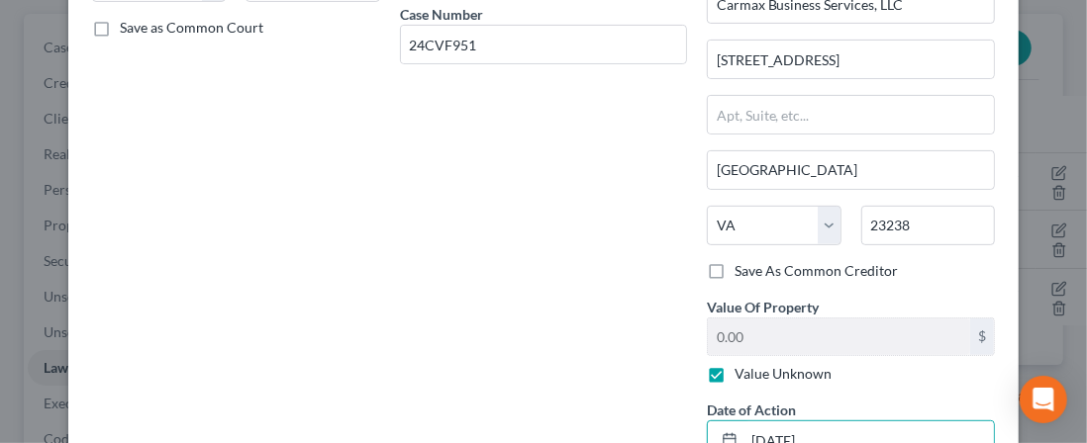
type input "09/05/2025"
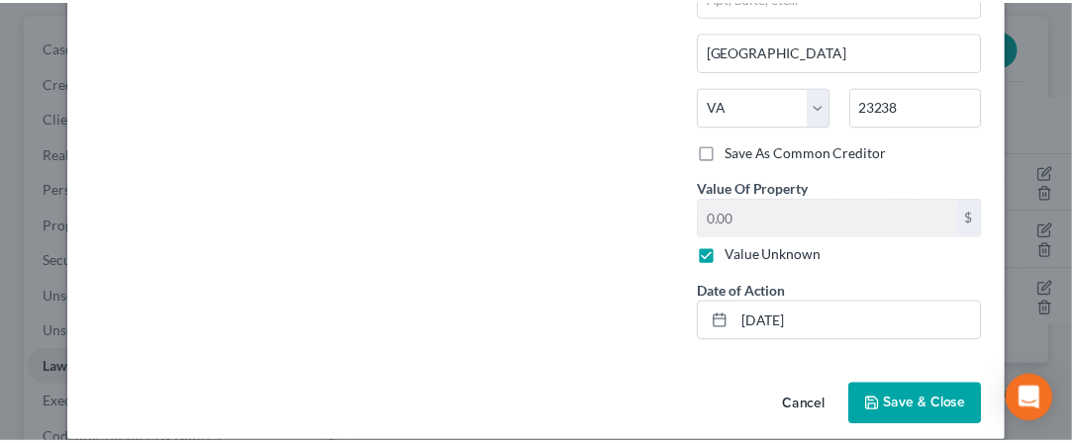
scroll to position [435, 0]
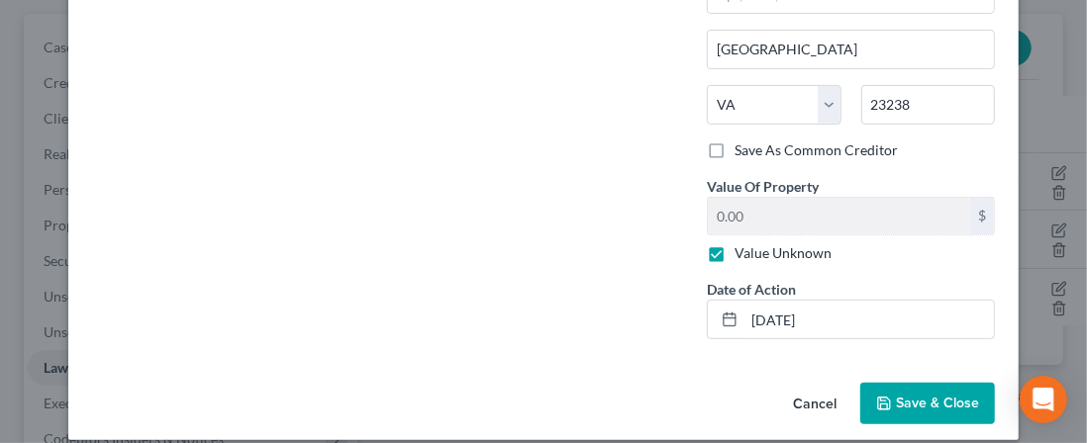
click at [896, 405] on button "Save & Close" at bounding box center [927, 404] width 135 height 42
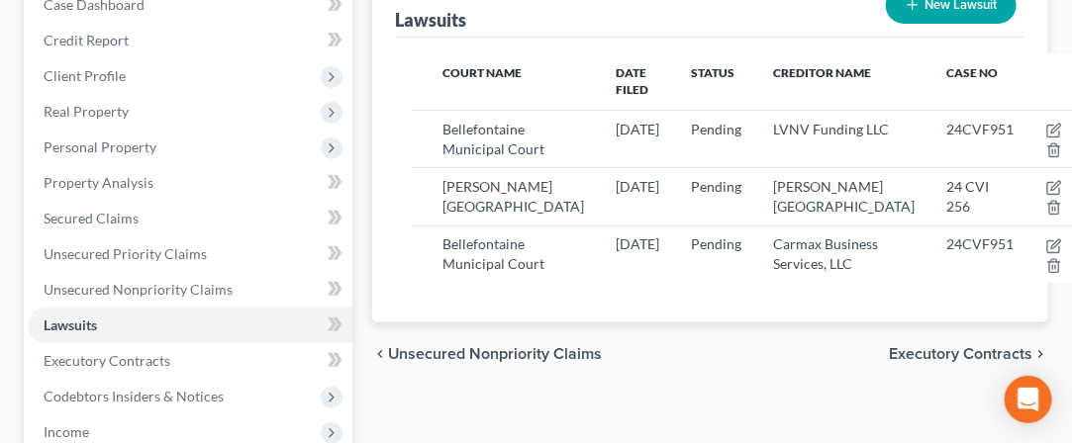
scroll to position [257, 0]
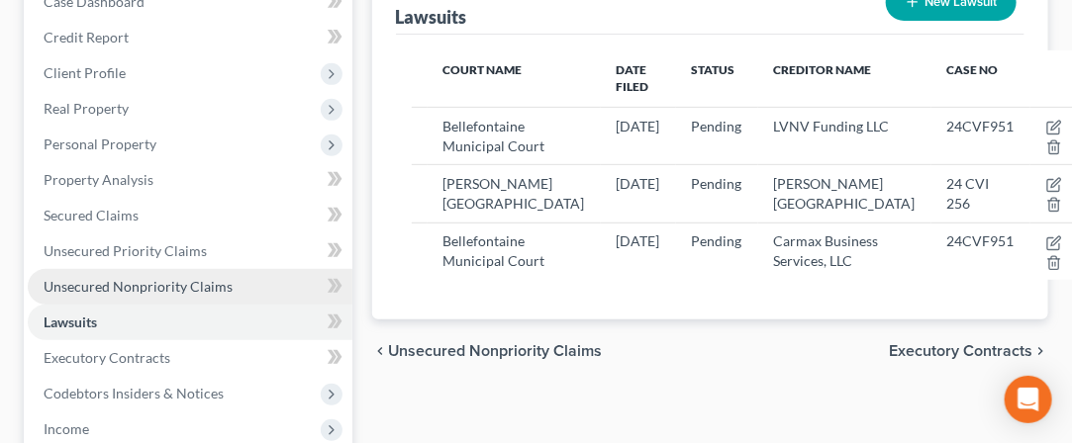
click at [96, 290] on span "Unsecured Nonpriority Claims" at bounding box center [138, 286] width 189 height 17
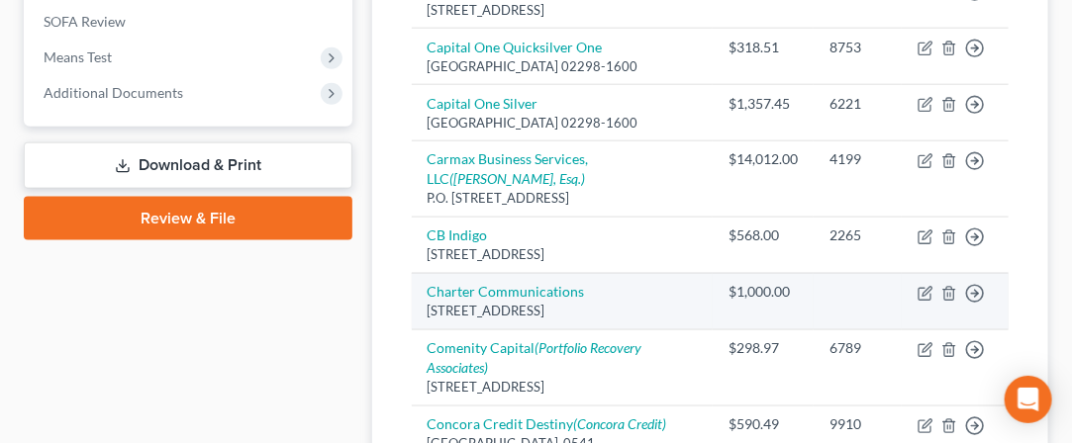
click at [414, 330] on td "Charter Communications 400 Atlantic Street, Stamford, CT 06901-3512" at bounding box center [562, 301] width 301 height 56
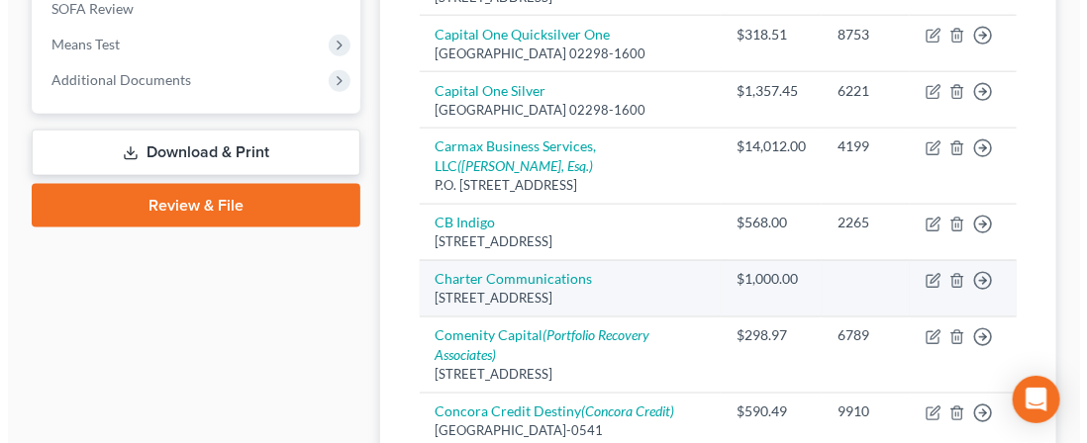
scroll to position [800, 0]
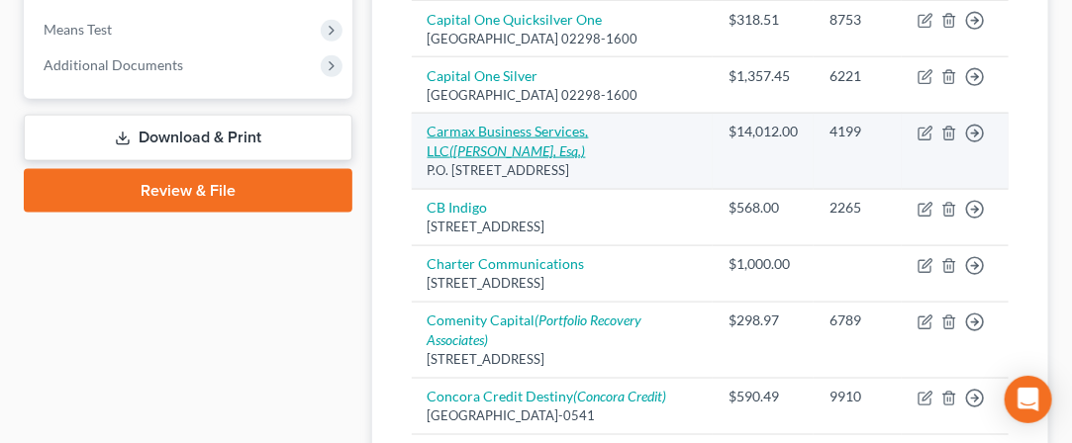
click at [474, 159] on icon "(Tricia N. McKinnon, Esq.)" at bounding box center [518, 151] width 136 height 17
select select "10"
select select "4"
select select "2"
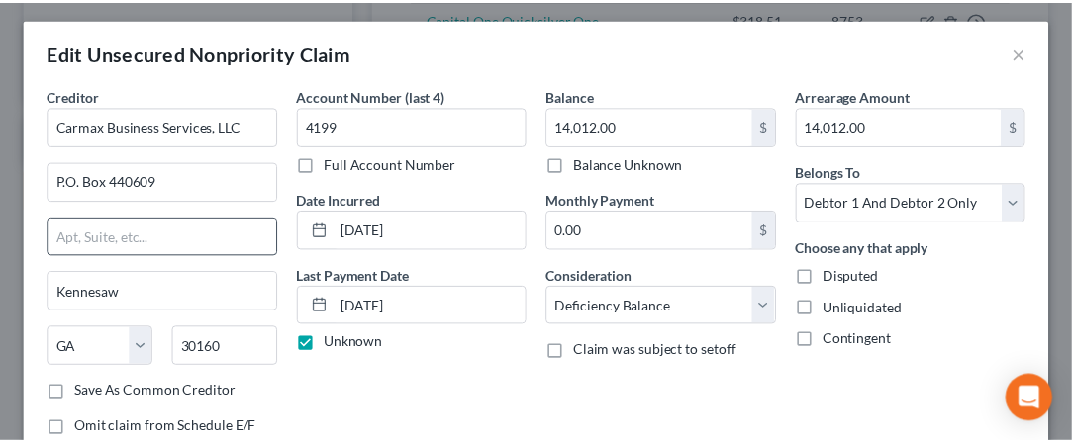
scroll to position [0, 0]
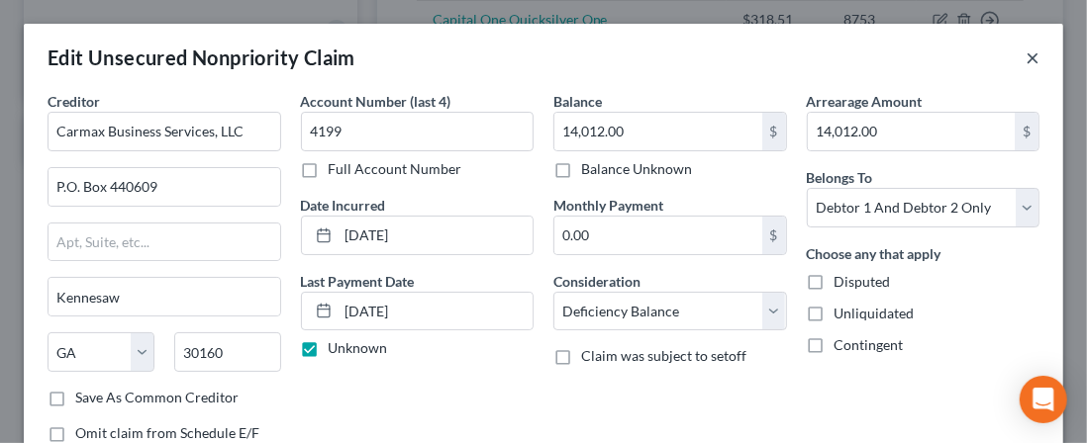
click at [1025, 59] on button "×" at bounding box center [1032, 58] width 14 height 24
